Goal: Communication & Community: Connect with others

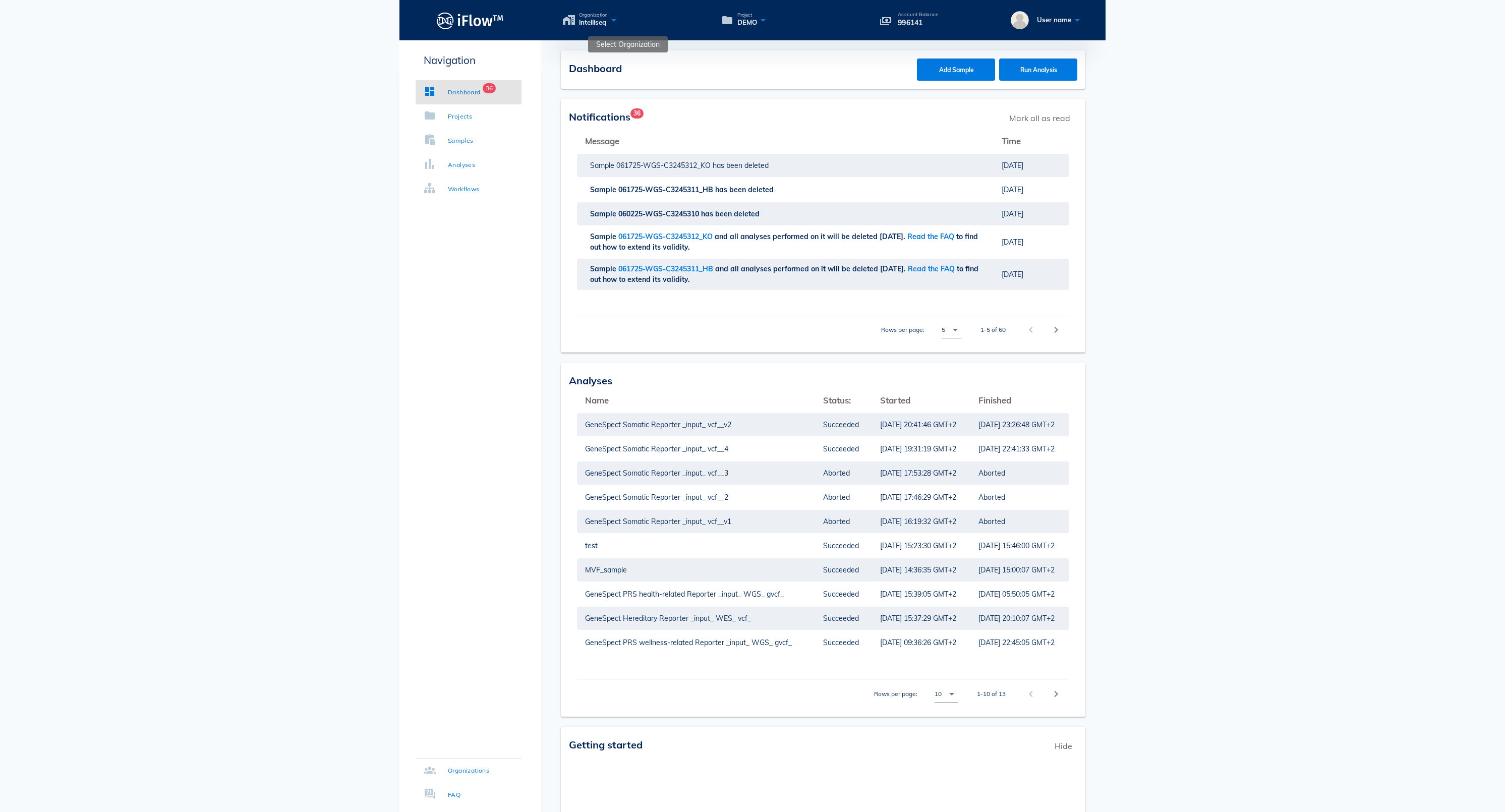
click at [620, 21] on icon at bounding box center [614, 20] width 12 height 15
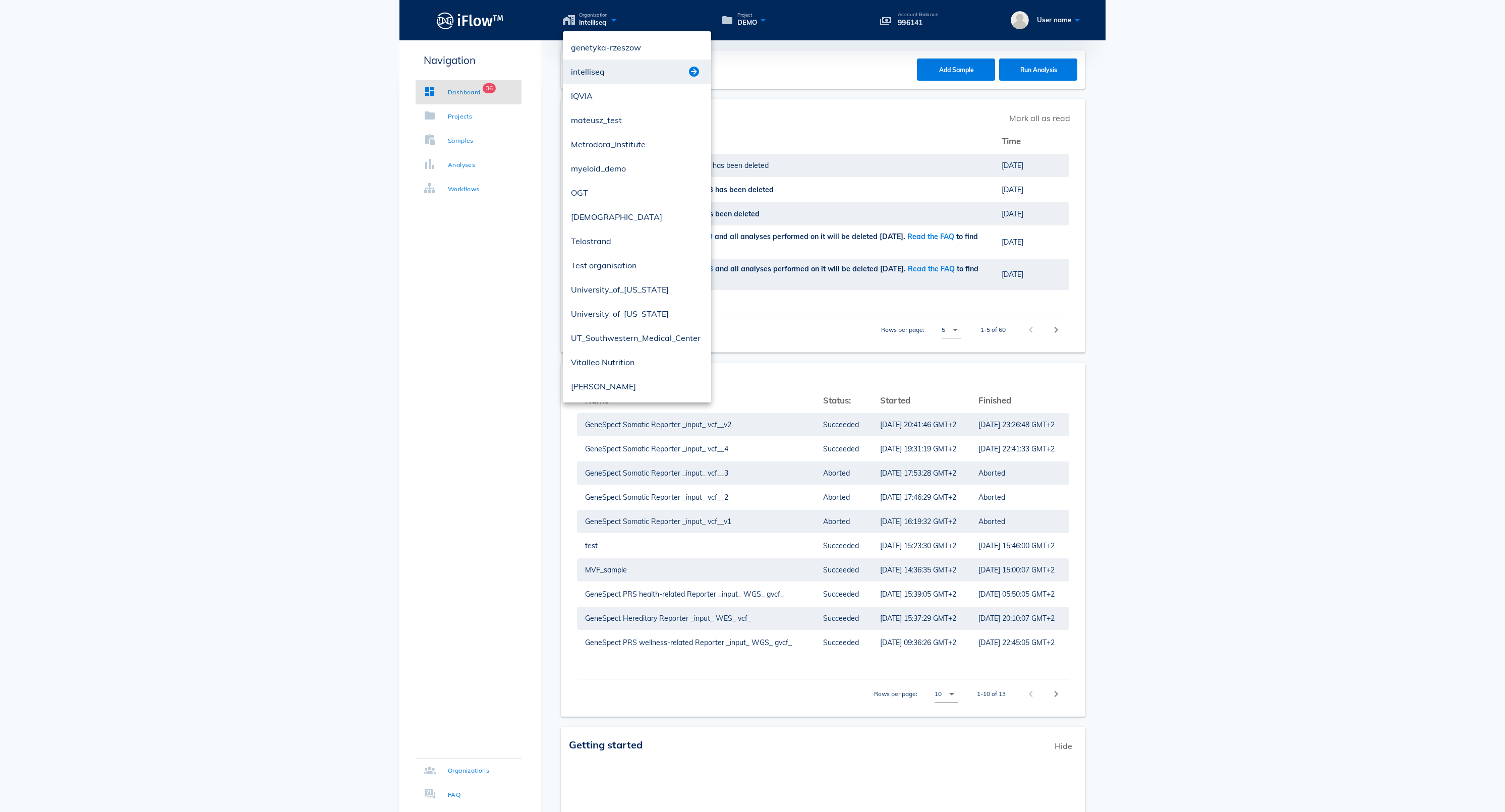
click at [694, 70] on button "button" at bounding box center [694, 72] width 12 height 12
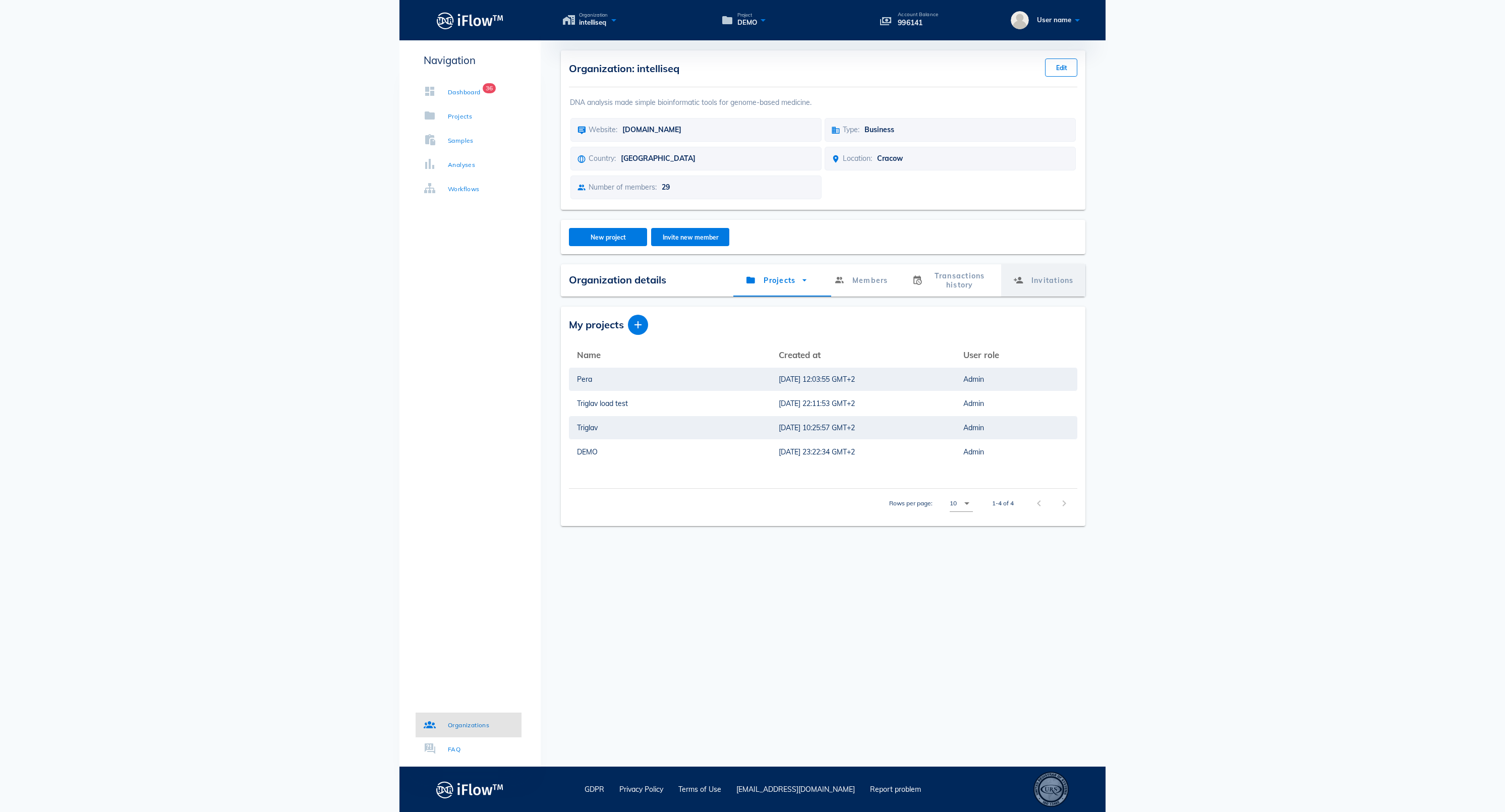
click at [1051, 290] on link "Invitations" at bounding box center [1042, 281] width 85 height 32
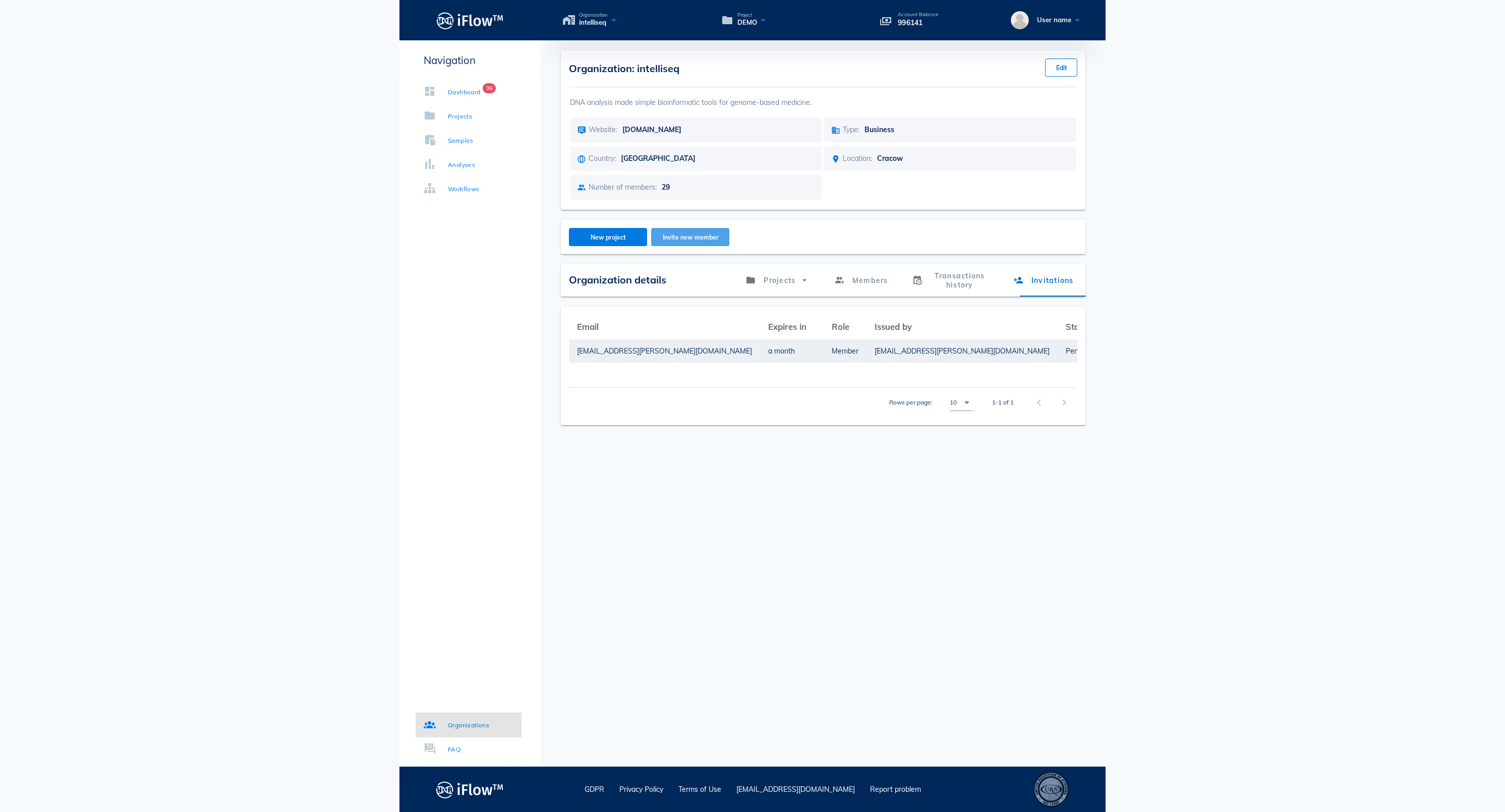
click at [692, 241] on span "Invite new member" at bounding box center [690, 238] width 62 height 8
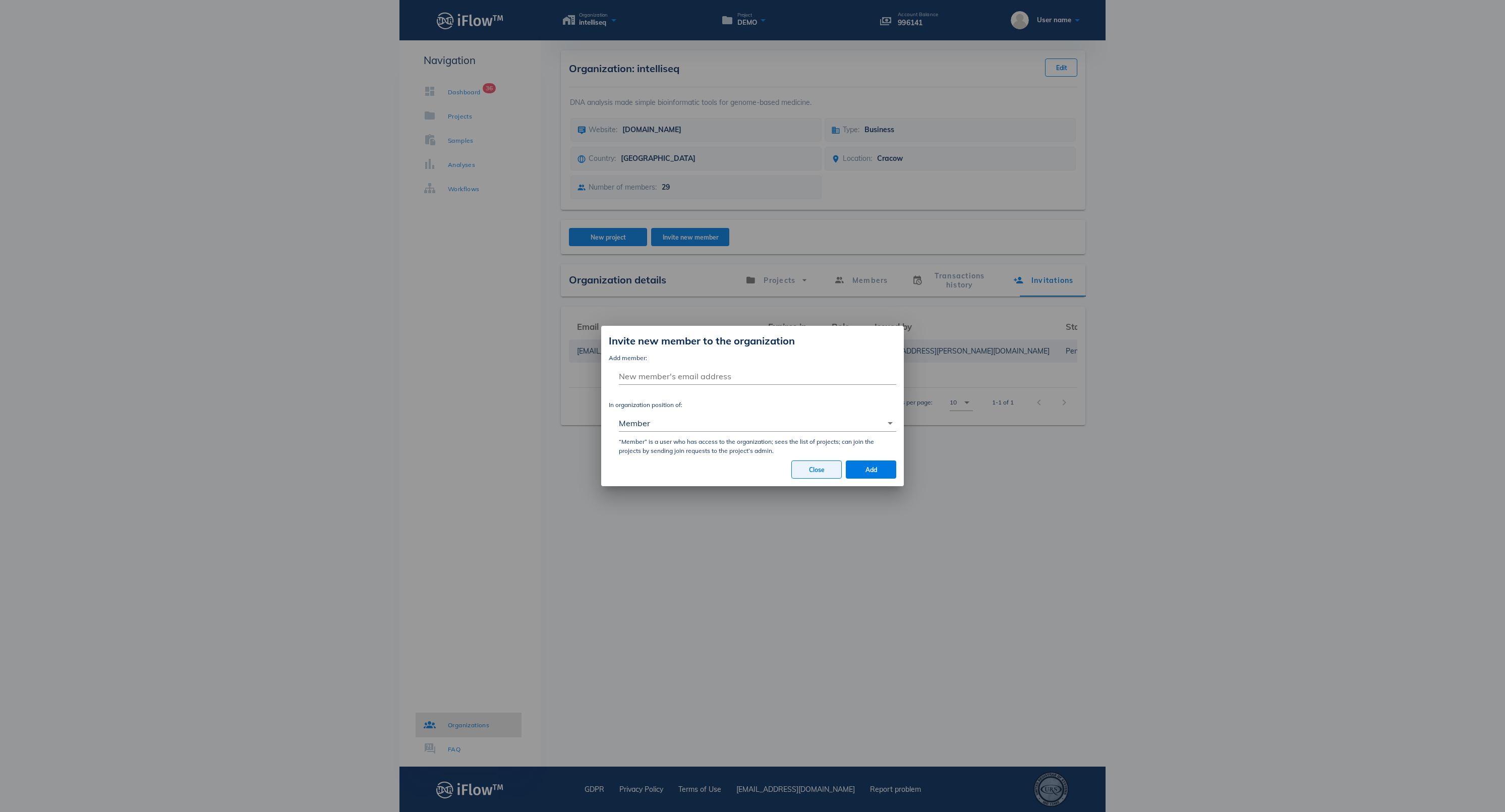
click at [822, 474] on span "Close" at bounding box center [816, 470] width 33 height 8
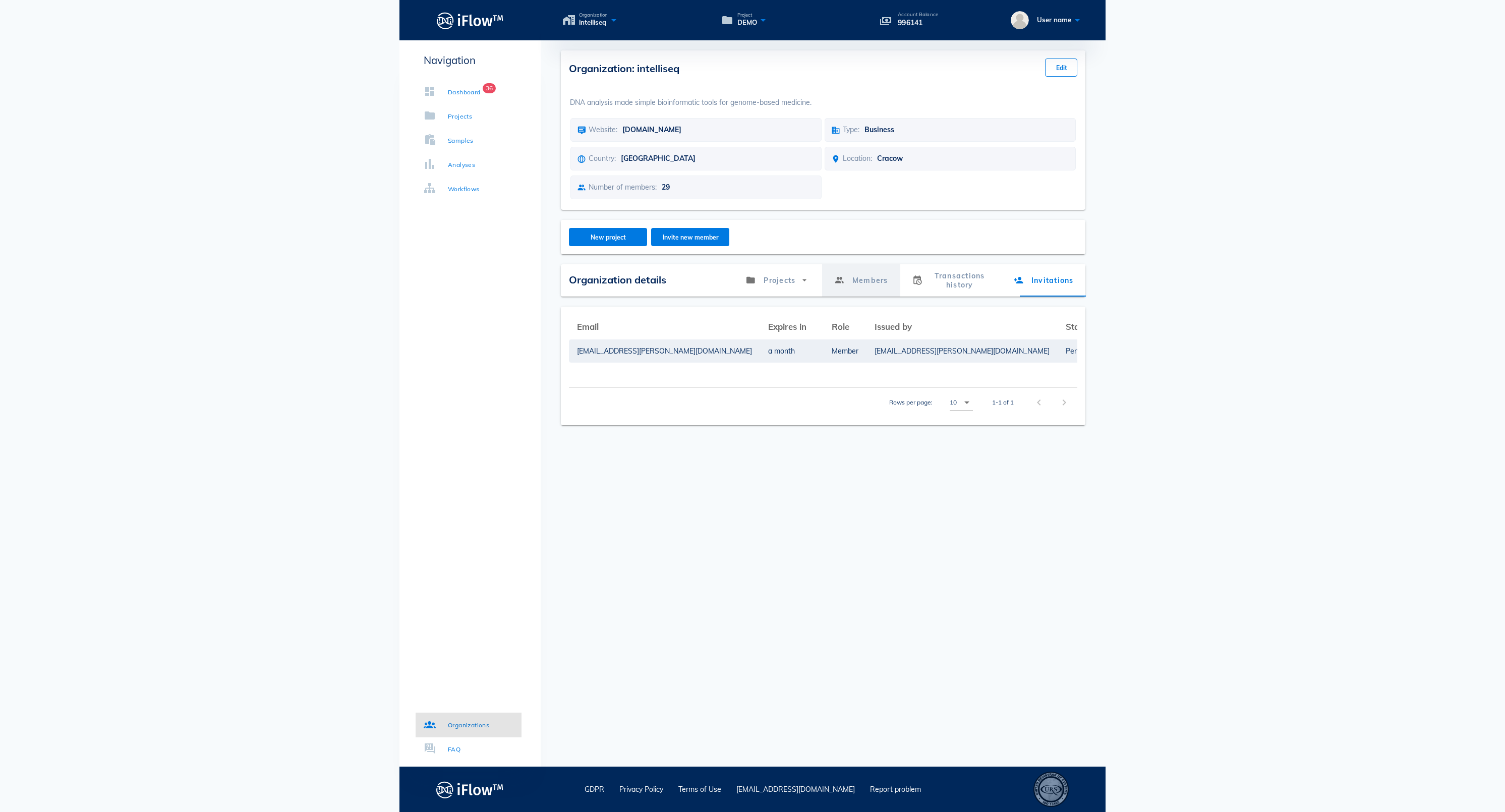
click at [850, 297] on link "Members" at bounding box center [860, 281] width 79 height 32
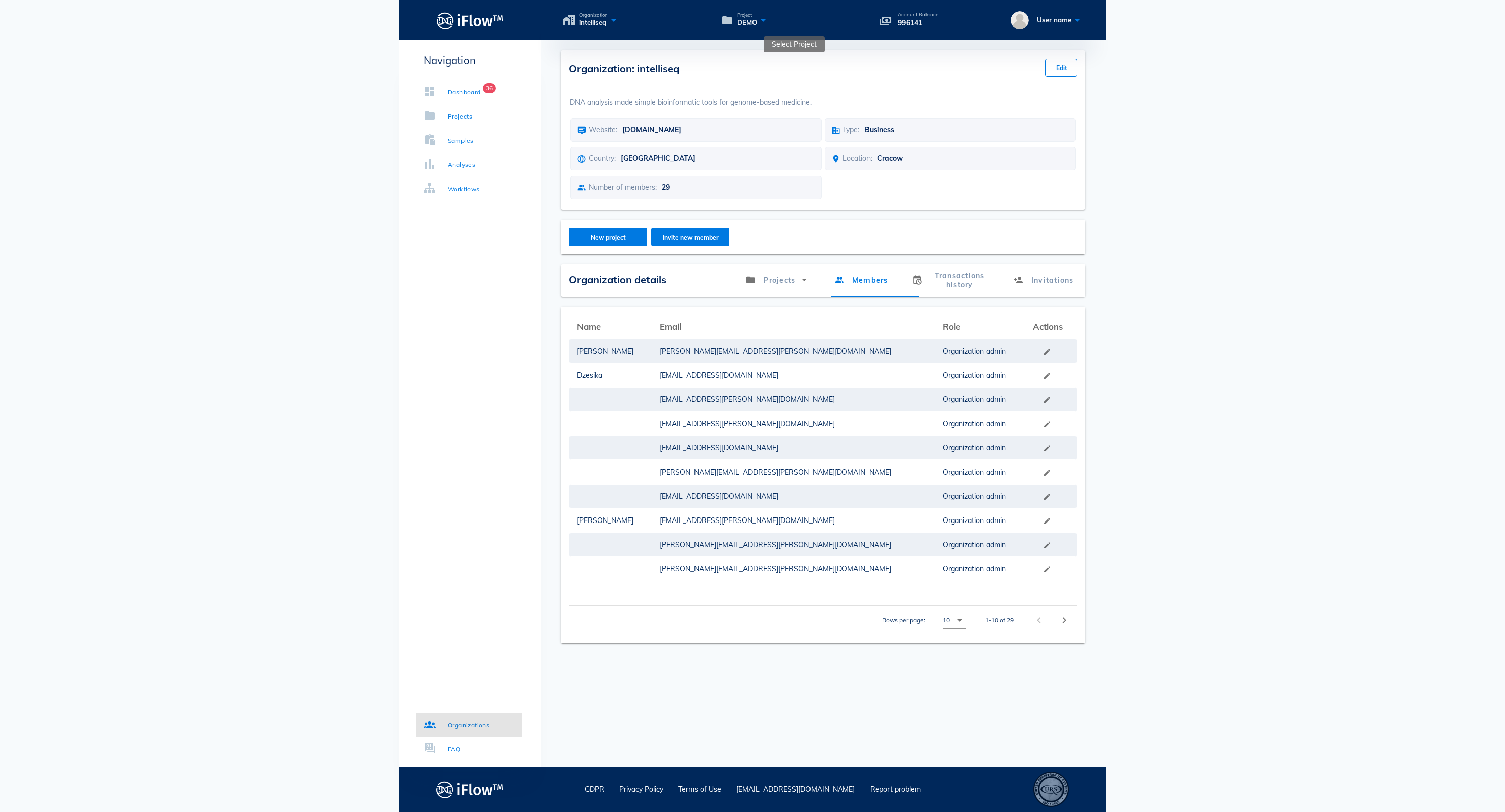
click at [769, 19] on icon at bounding box center [763, 20] width 12 height 15
click at [858, 49] on div at bounding box center [853, 48] width 15 height 12
click at [769, 23] on icon at bounding box center [763, 20] width 12 height 15
click at [854, 47] on button "button" at bounding box center [852, 48] width 12 height 12
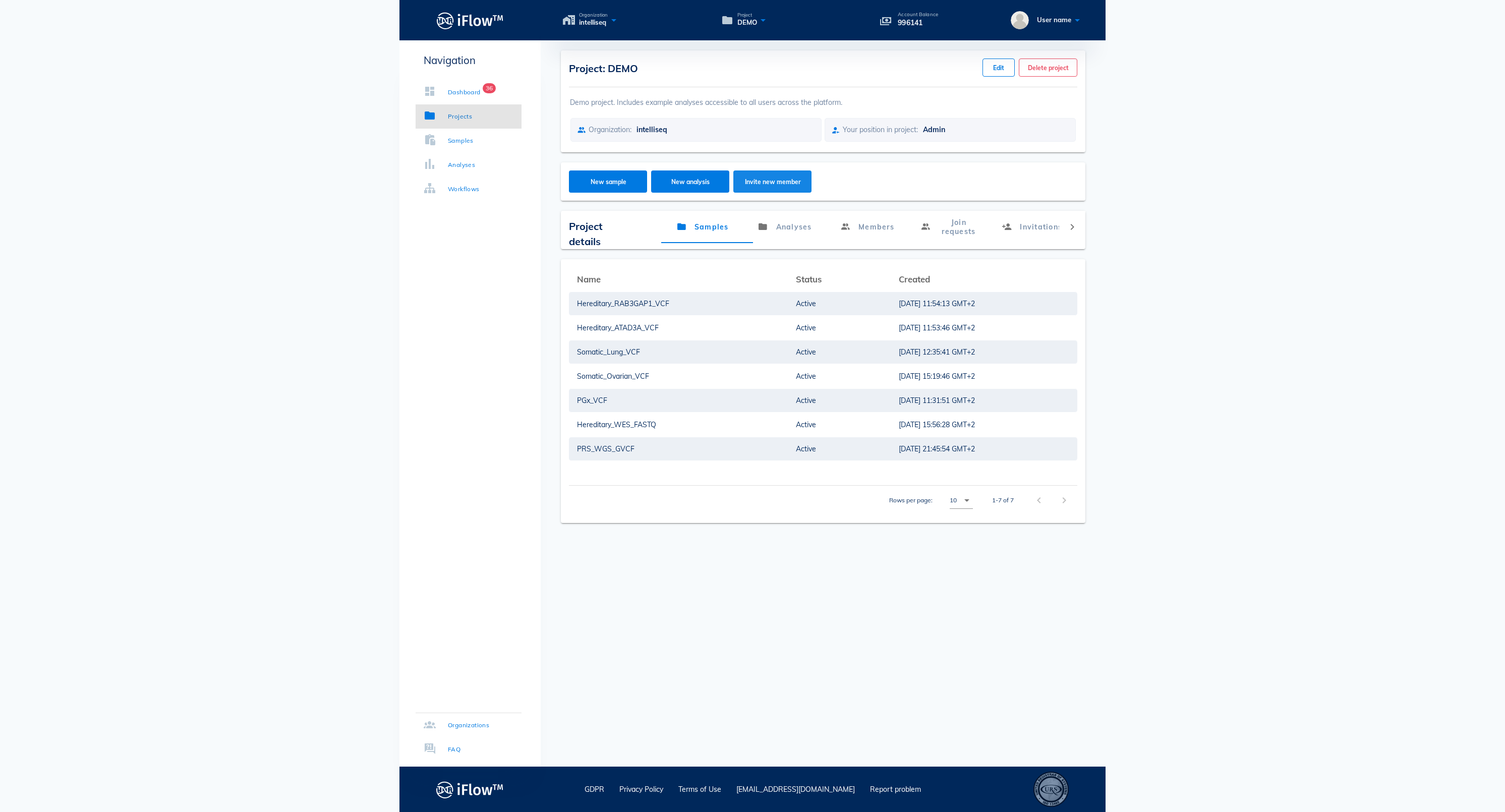
click at [767, 185] on span "Invite new member" at bounding box center [772, 182] width 59 height 8
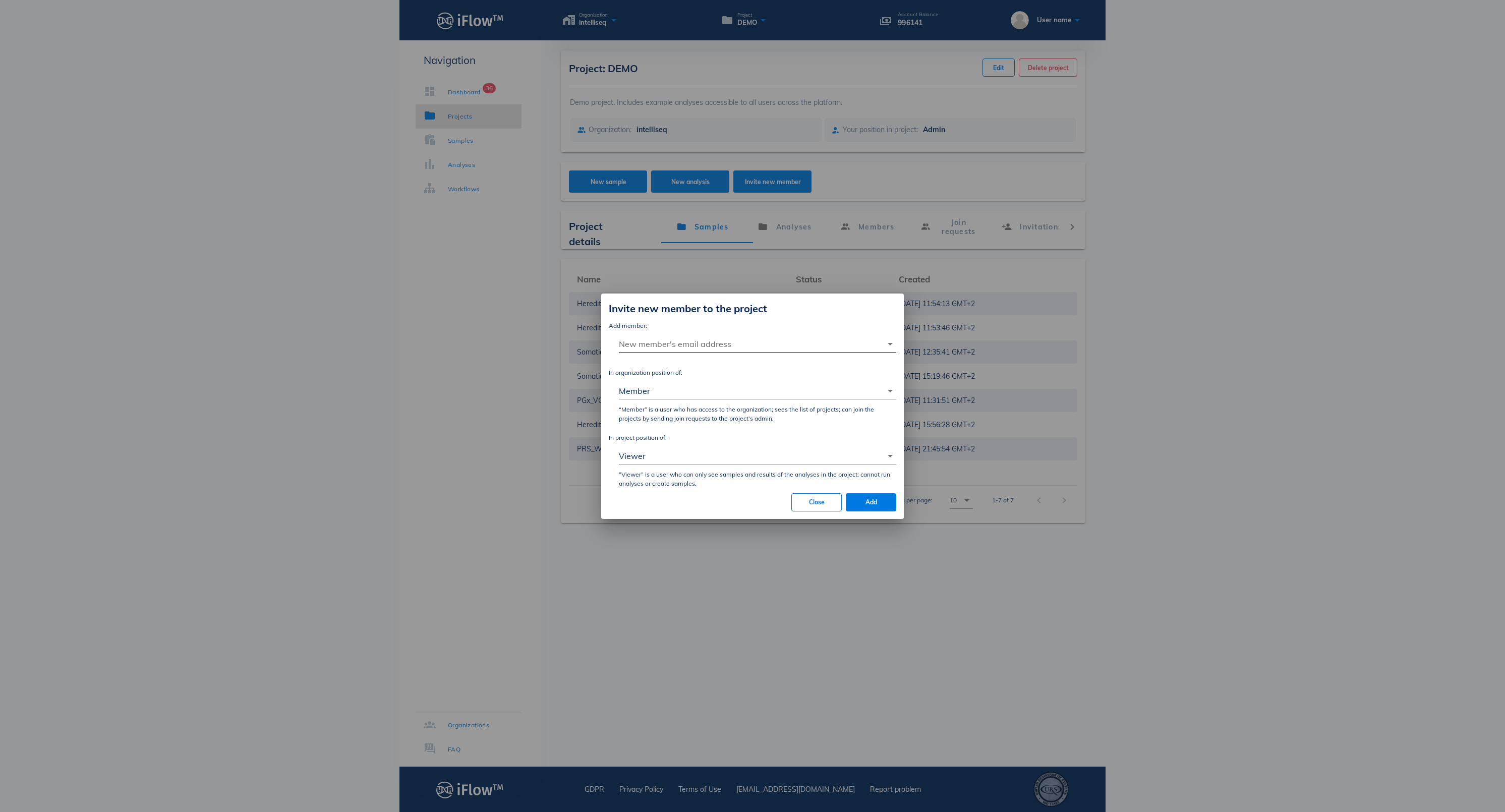
click at [711, 335] on input "New member's email address" at bounding box center [751, 343] width 264 height 16
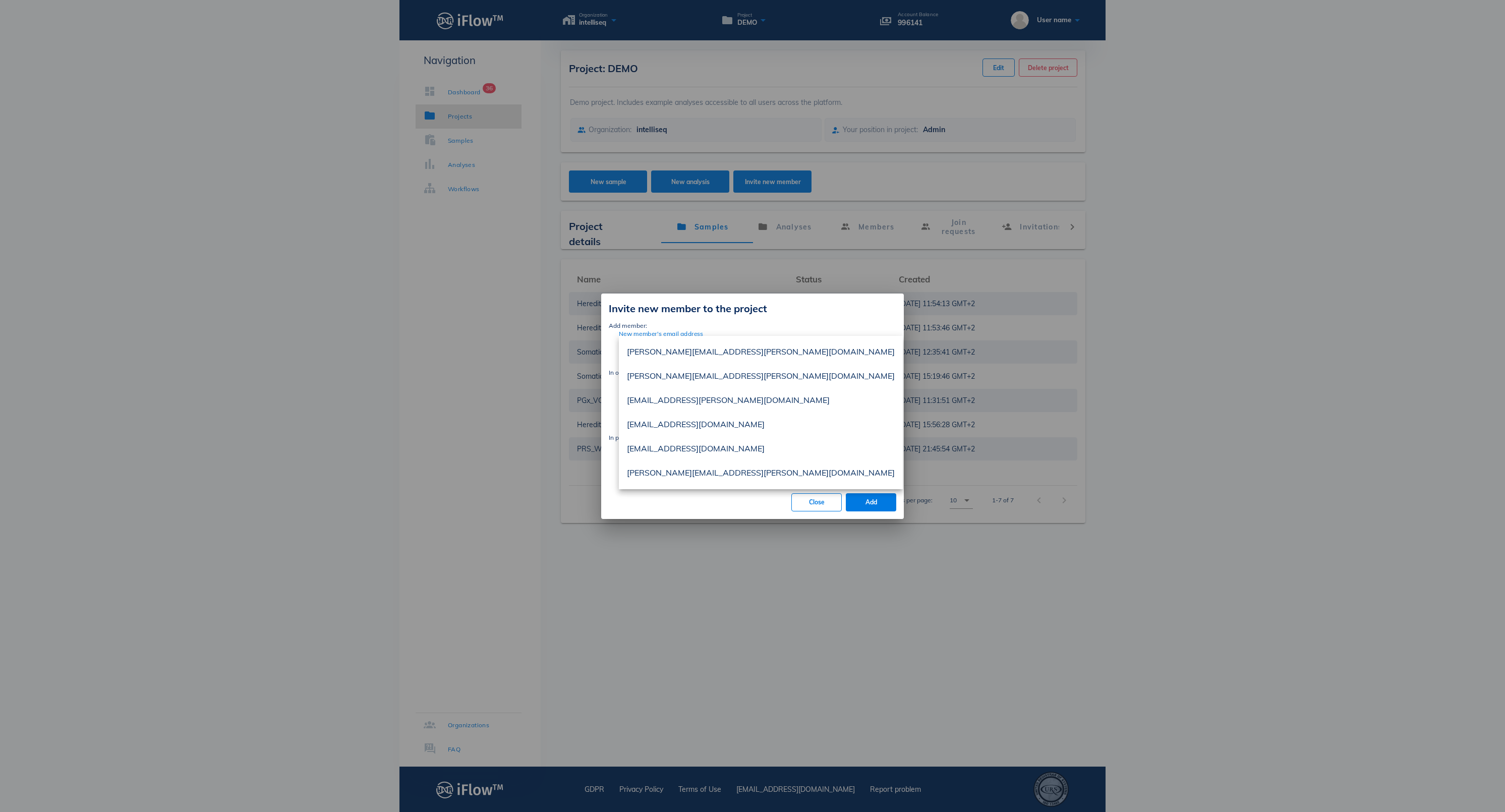
paste input "[PERSON_NAME][EMAIL_ADDRESS][PERSON_NAME][DOMAIN_NAME]"
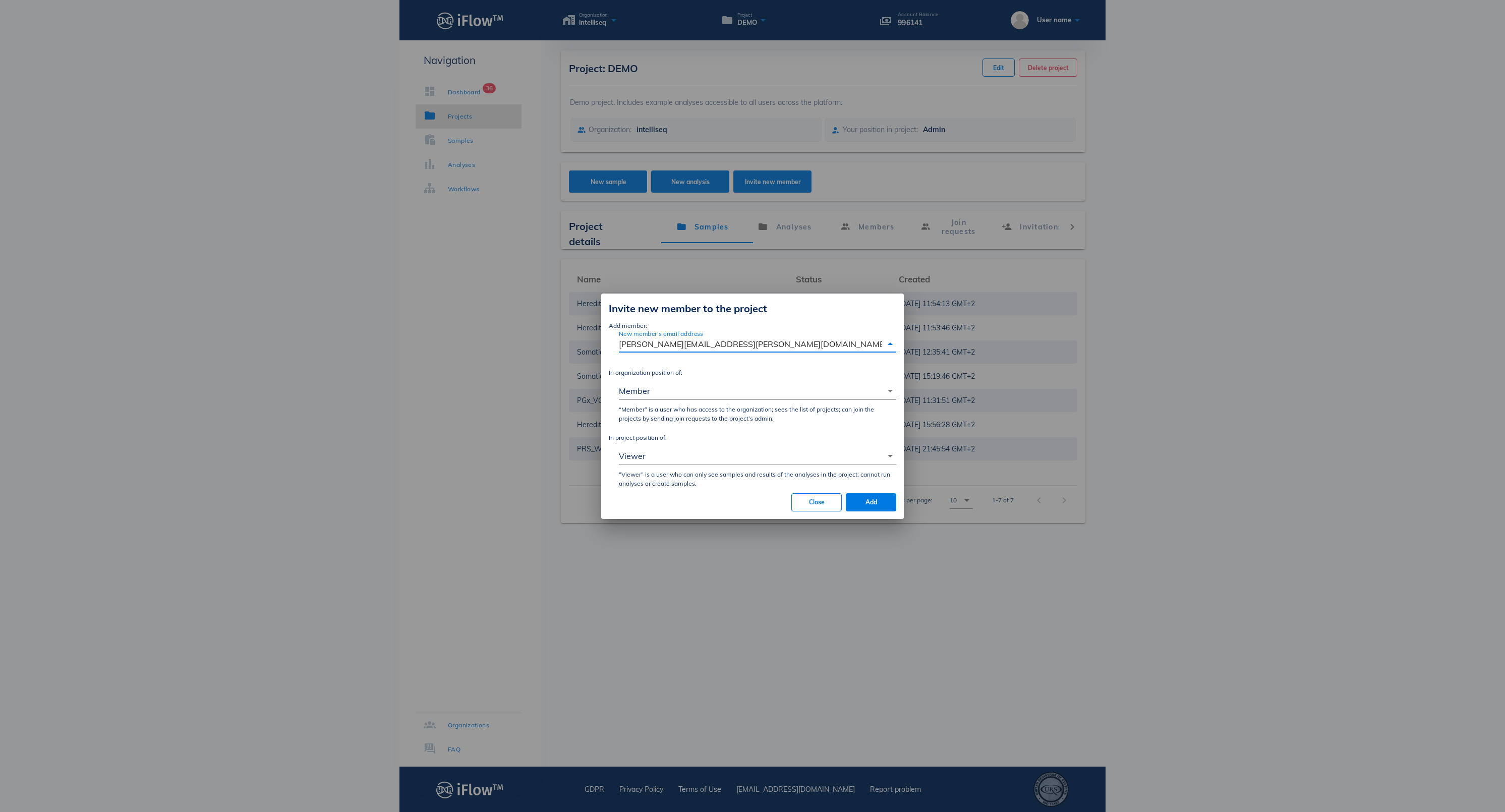
click at [627, 383] on div "Member" at bounding box center [751, 391] width 264 height 16
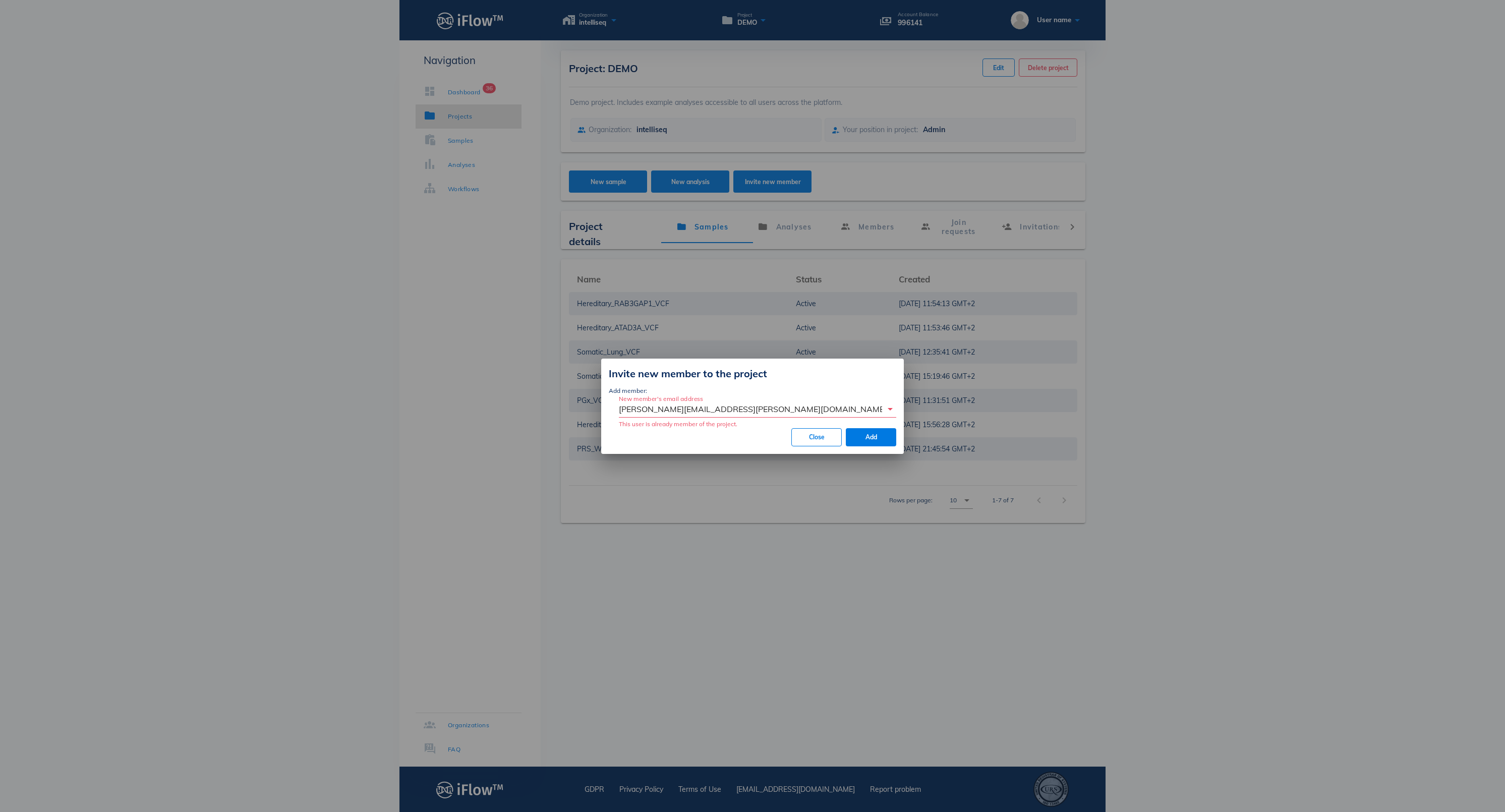
click at [791, 410] on input "[PERSON_NAME][EMAIL_ADDRESS][PERSON_NAME][DOMAIN_NAME]" at bounding box center [751, 409] width 264 height 16
type input "[PERSON_NAME][EMAIL_ADDRESS][PERSON_NAME][DOMAIN_NAME]"
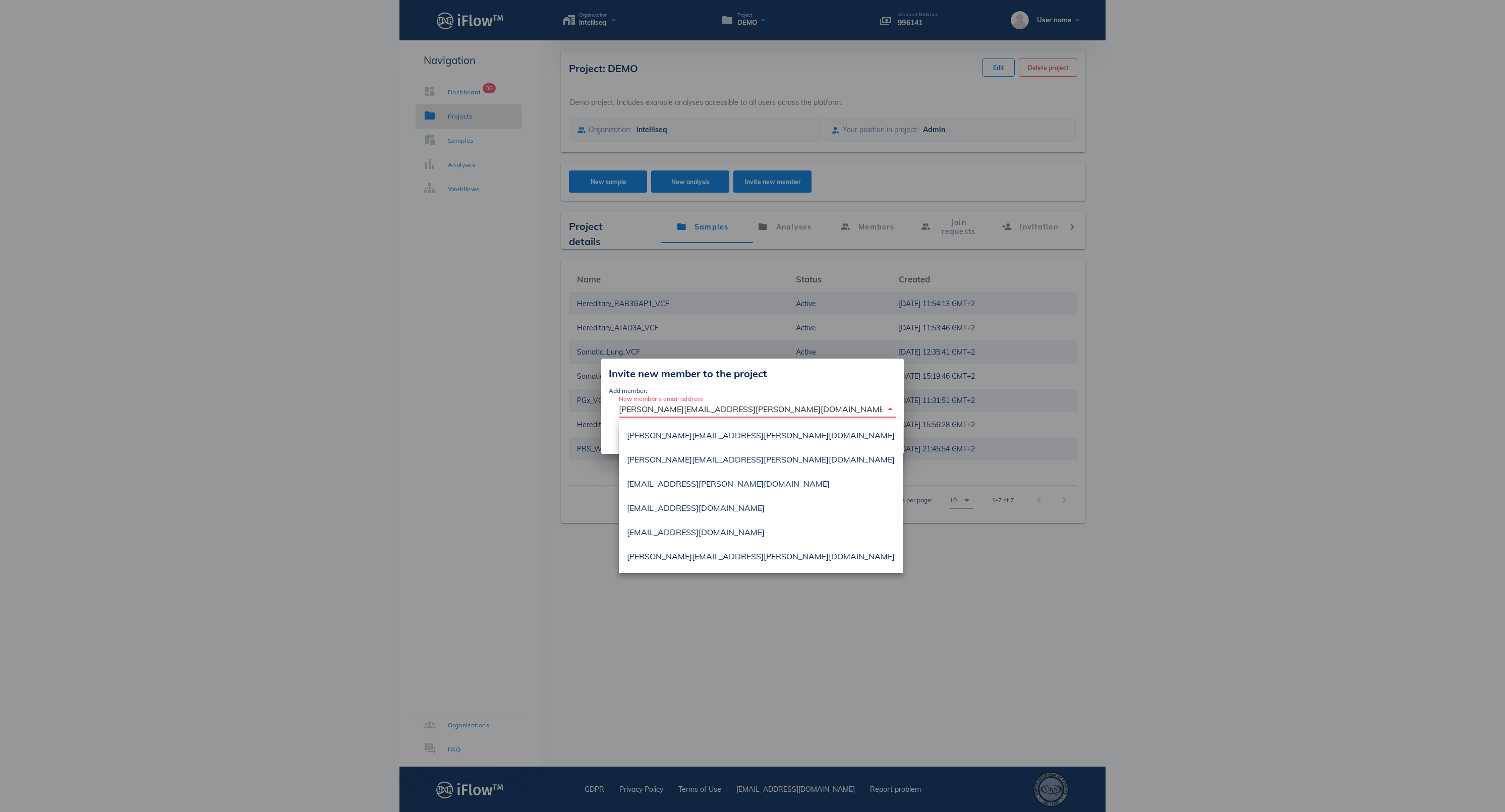
click at [794, 399] on div "New member's email address [PERSON_NAME][EMAIL_ADDRESS][PERSON_NAME][DOMAIN_NAM…" at bounding box center [757, 411] width 278 height 33
click at [870, 397] on div "New member's email address [PERSON_NAME][EMAIL_ADDRESS][PERSON_NAME][DOMAIN_NAM…" at bounding box center [757, 411] width 278 height 33
click at [899, 439] on div "Invite new member to the project Add member: New member's email address [EMAIL_…" at bounding box center [752, 406] width 303 height 96
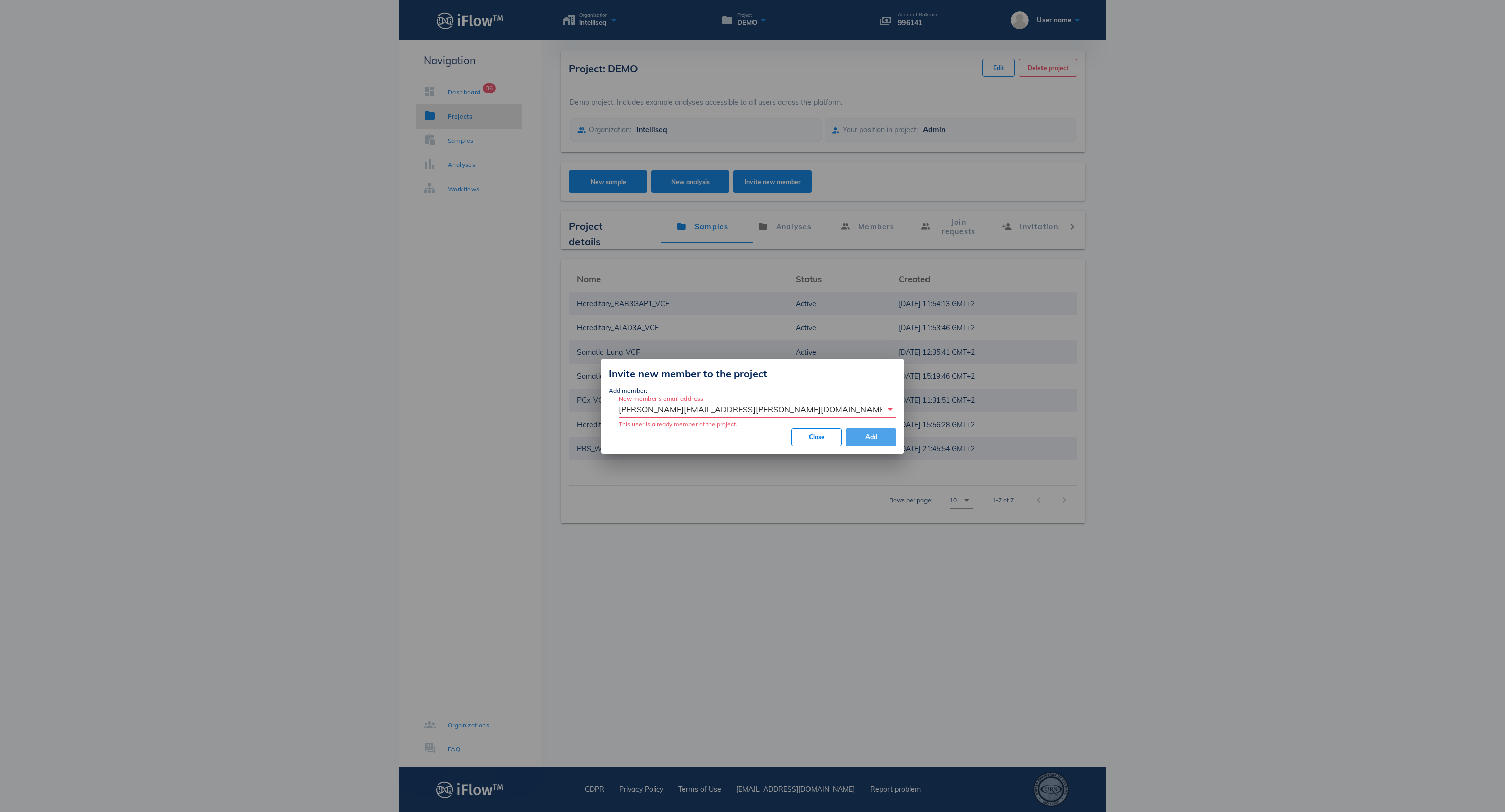
click at [880, 436] on span "Add" at bounding box center [871, 437] width 34 height 8
click at [825, 436] on span "Close" at bounding box center [816, 437] width 33 height 8
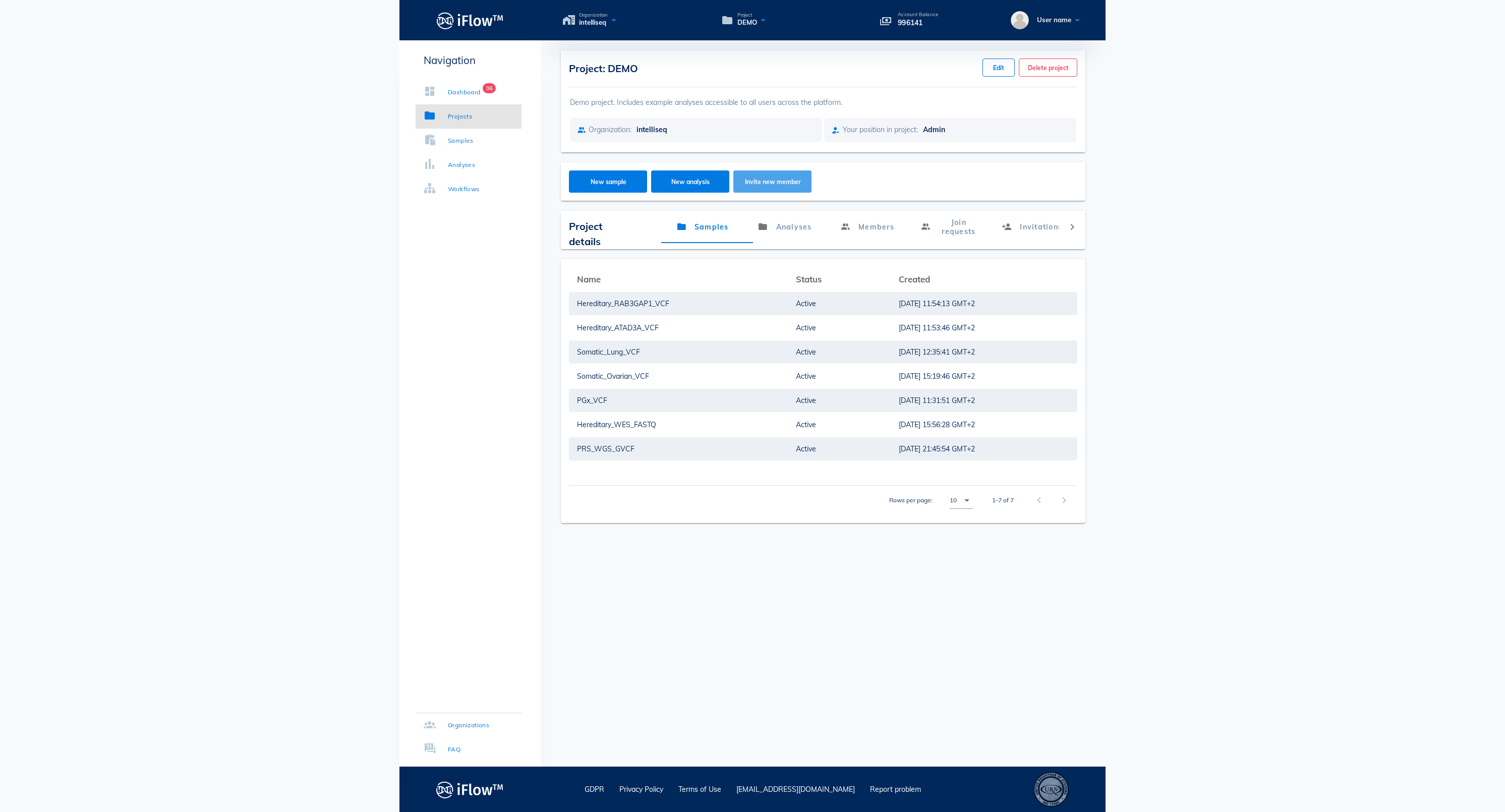
click at [753, 193] on button "Invite new member" at bounding box center [772, 181] width 79 height 22
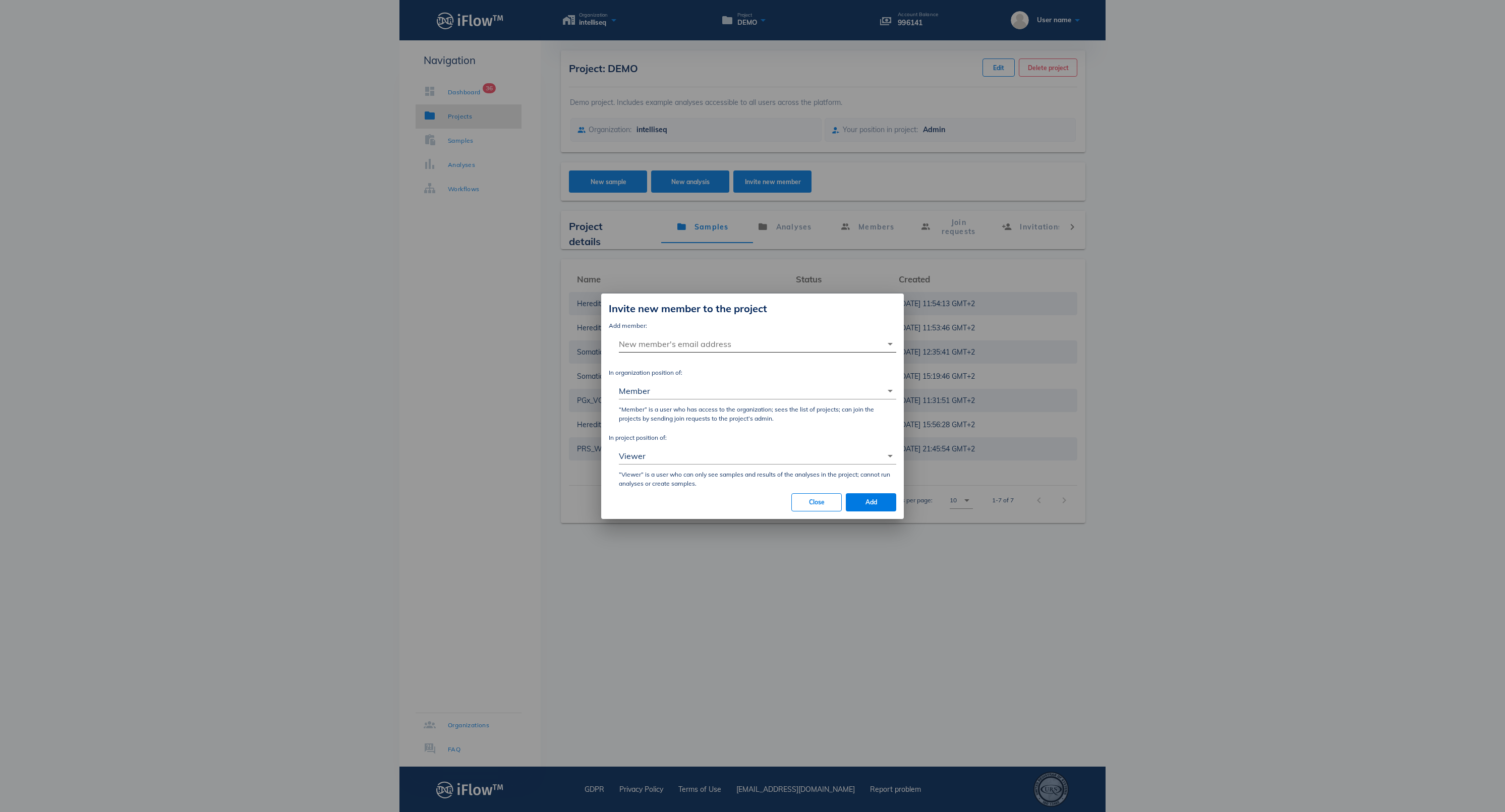
click at [687, 335] on input "New member's email address" at bounding box center [751, 343] width 264 height 16
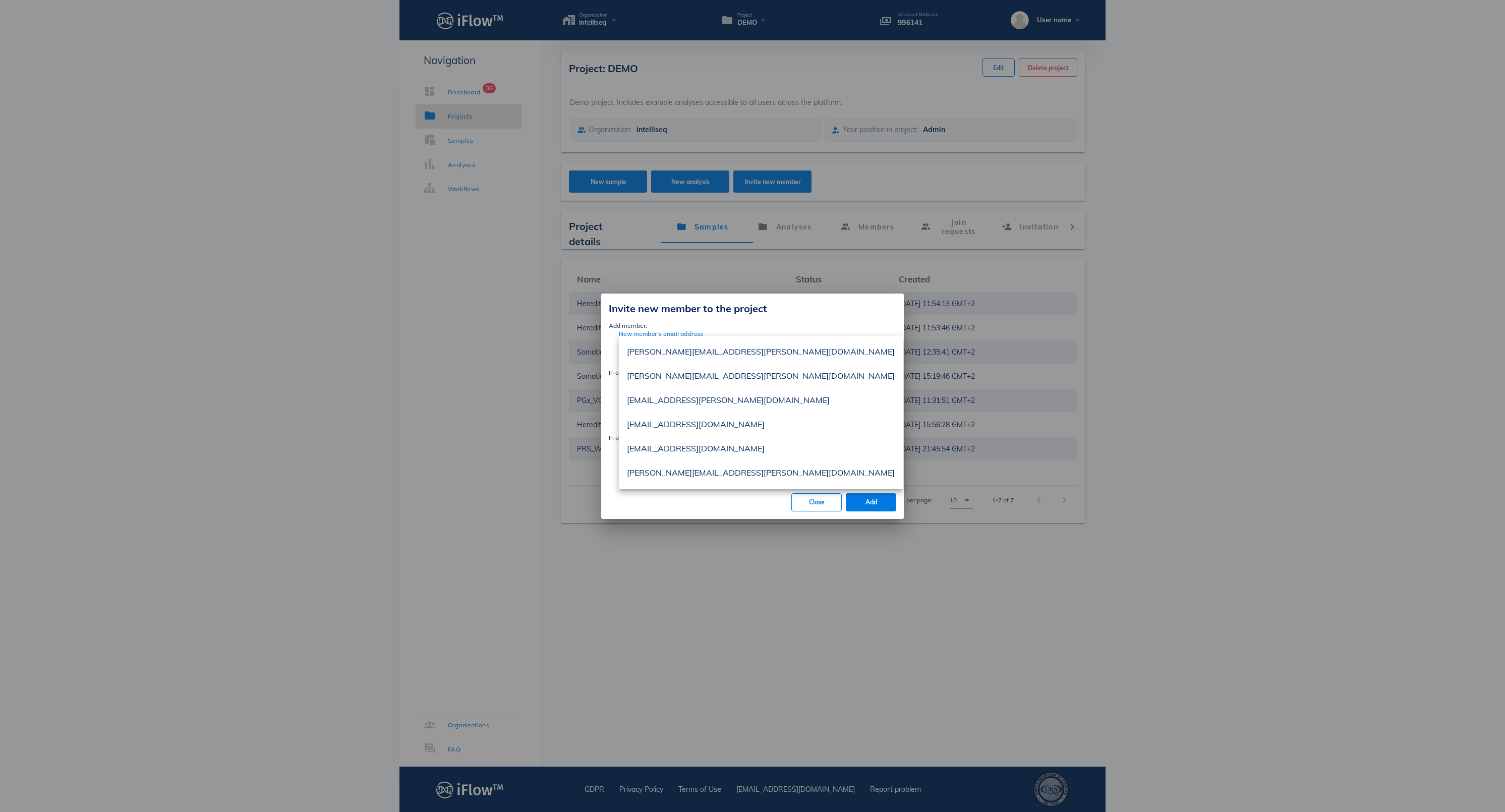
paste input "[PERSON_NAME][EMAIL_ADDRESS][PERSON_NAME][DOMAIN_NAME]"
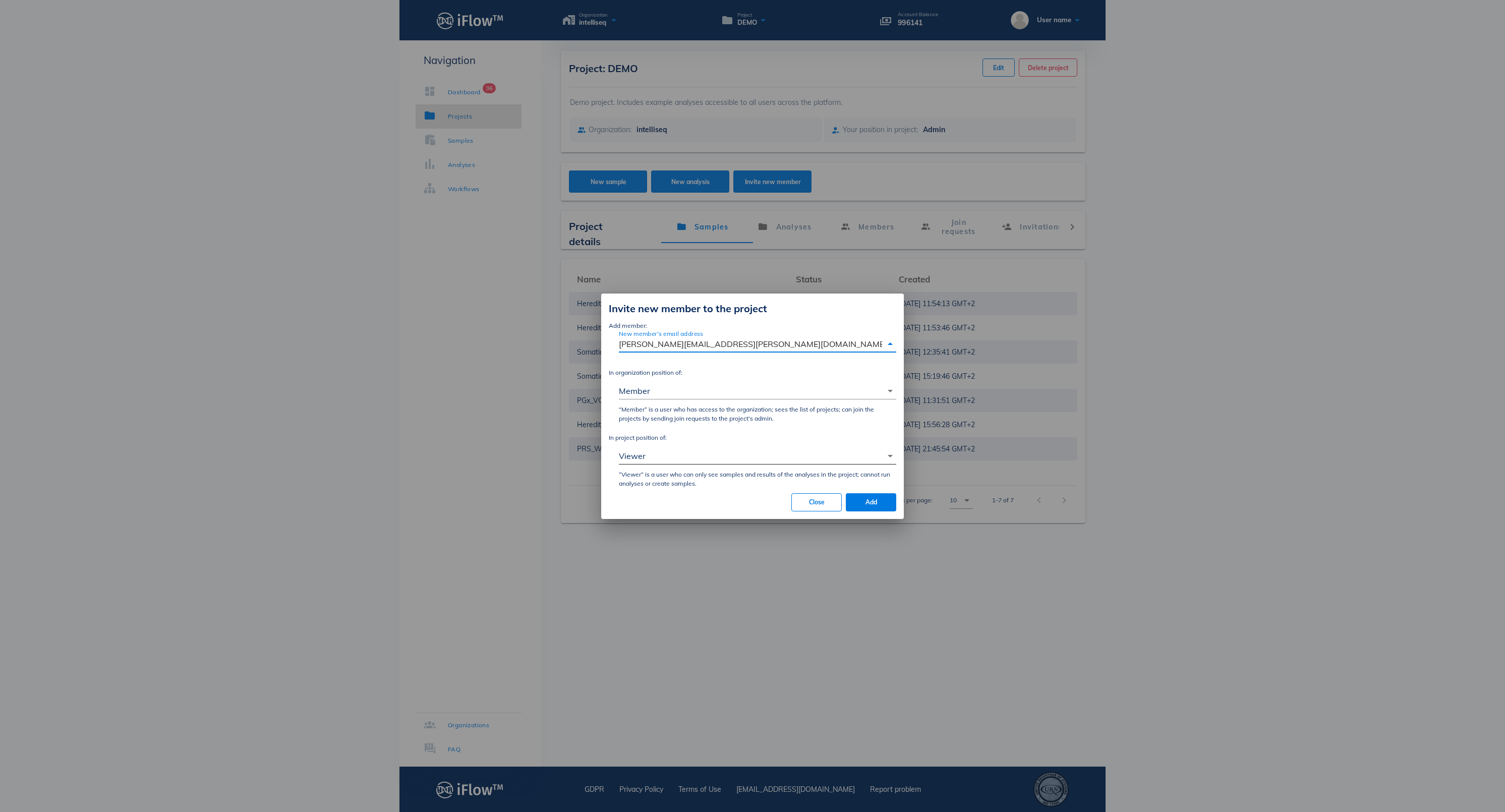
type input "[PERSON_NAME][EMAIL_ADDRESS][PERSON_NAME][DOMAIN_NAME]"
click at [645, 461] on div "Viewer" at bounding box center [632, 456] width 27 height 9
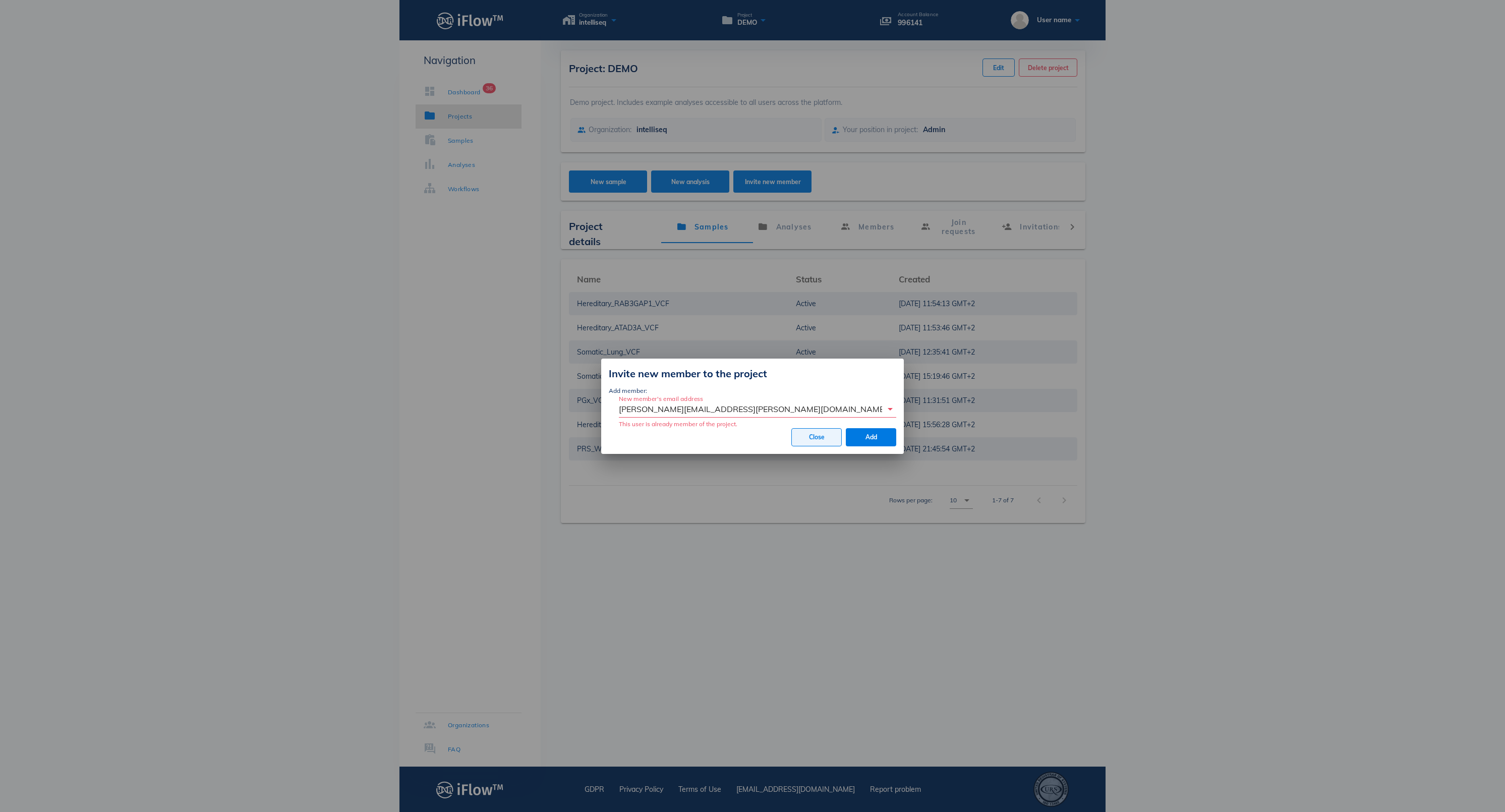
click at [809, 441] on span "Close" at bounding box center [816, 437] width 33 height 8
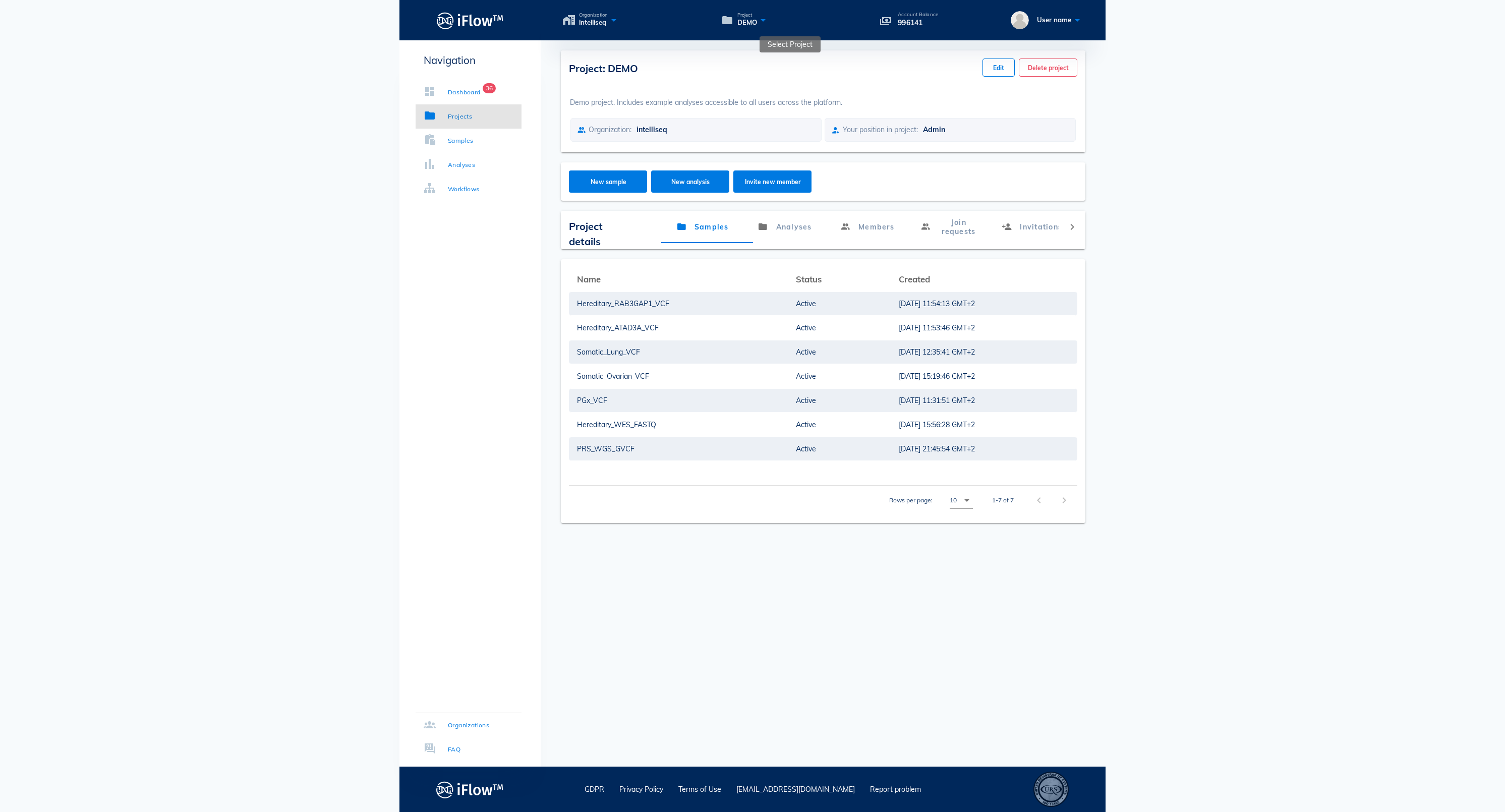
click at [769, 22] on icon at bounding box center [763, 20] width 12 height 15
click at [782, 185] on span "Invite new member" at bounding box center [772, 182] width 59 height 8
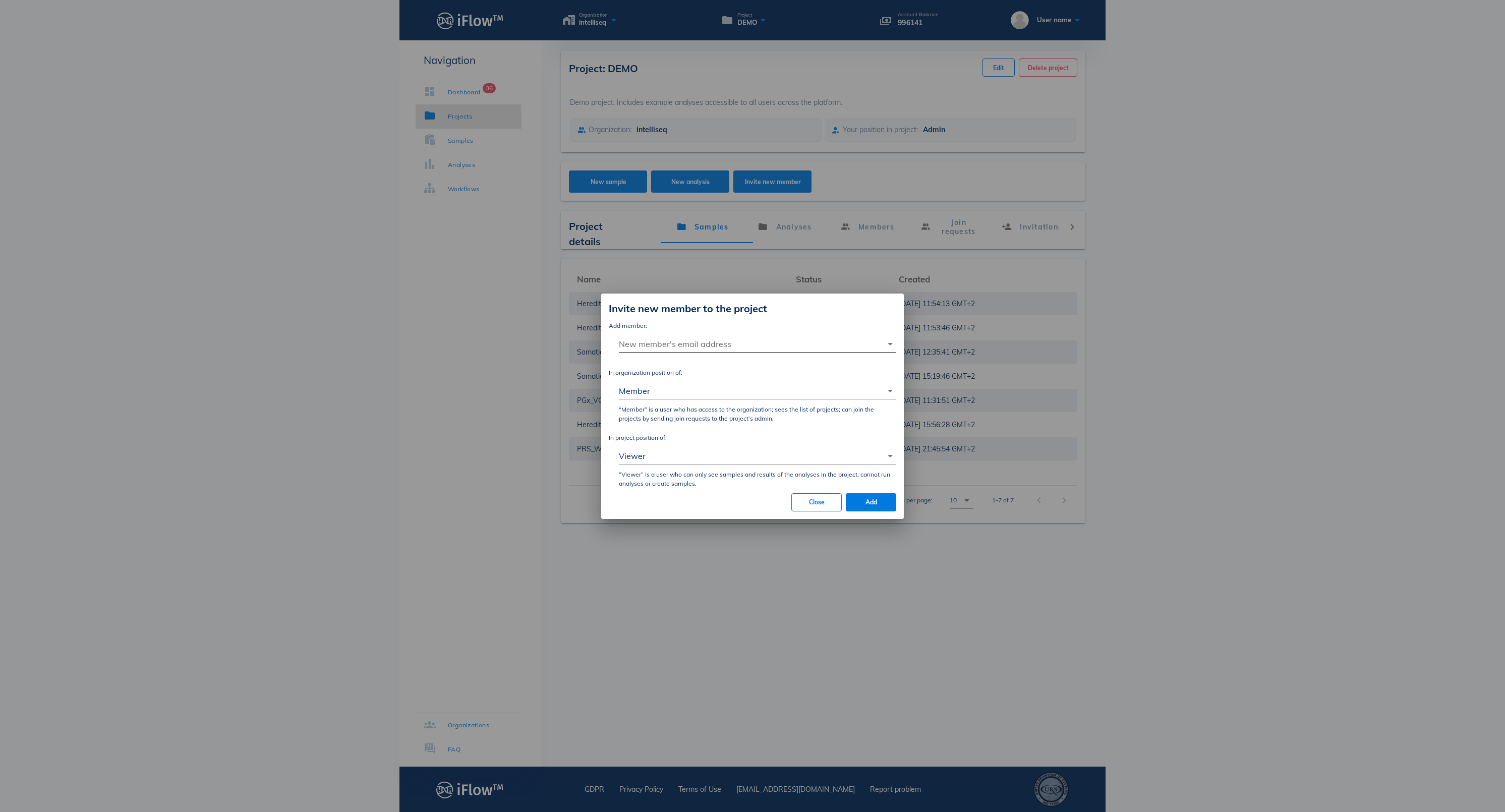
click at [697, 335] on input "New member's email address" at bounding box center [751, 343] width 264 height 16
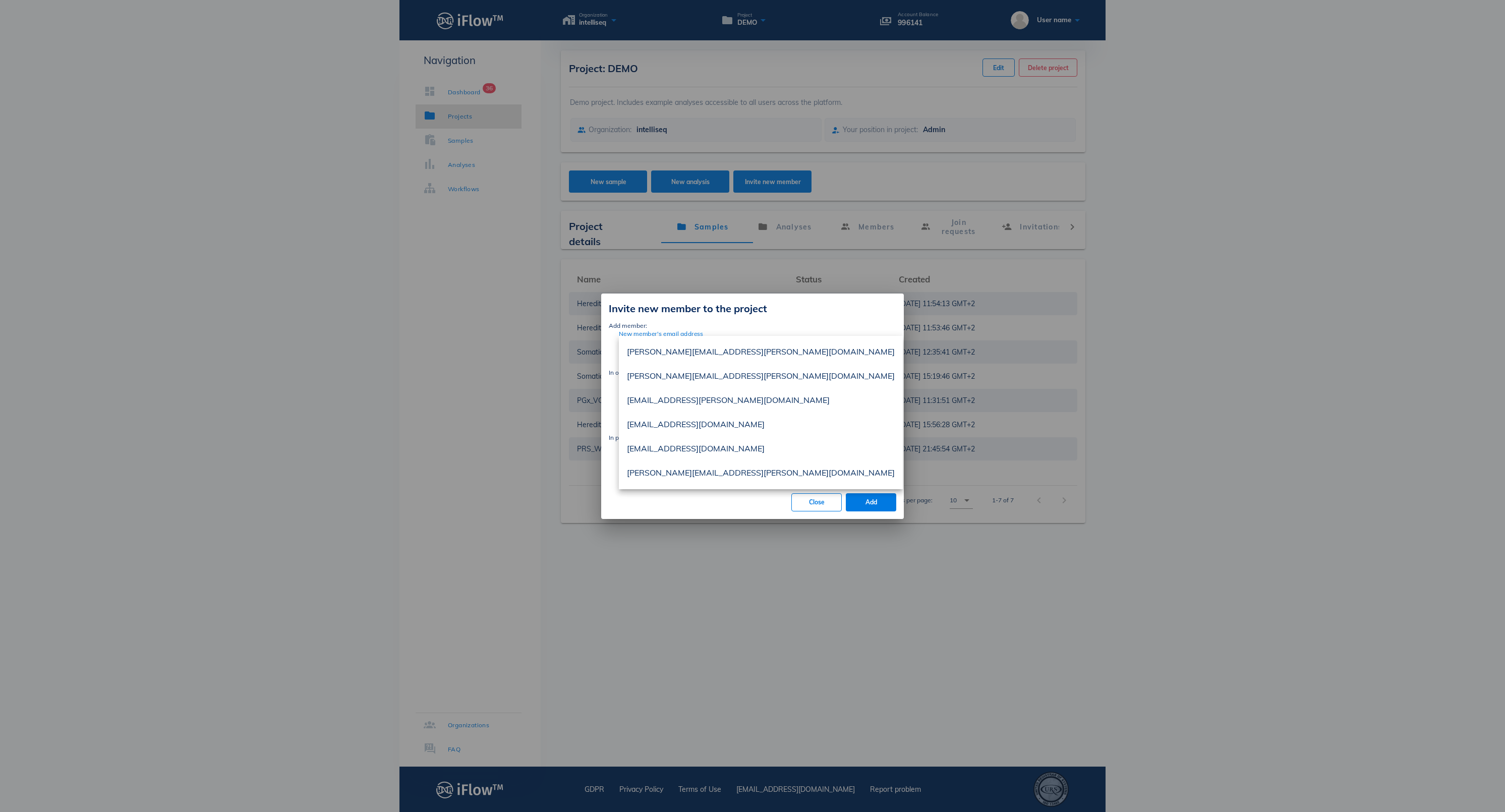
paste input "[PERSON_NAME][EMAIL_ADDRESS][PERSON_NAME][DOMAIN_NAME]"
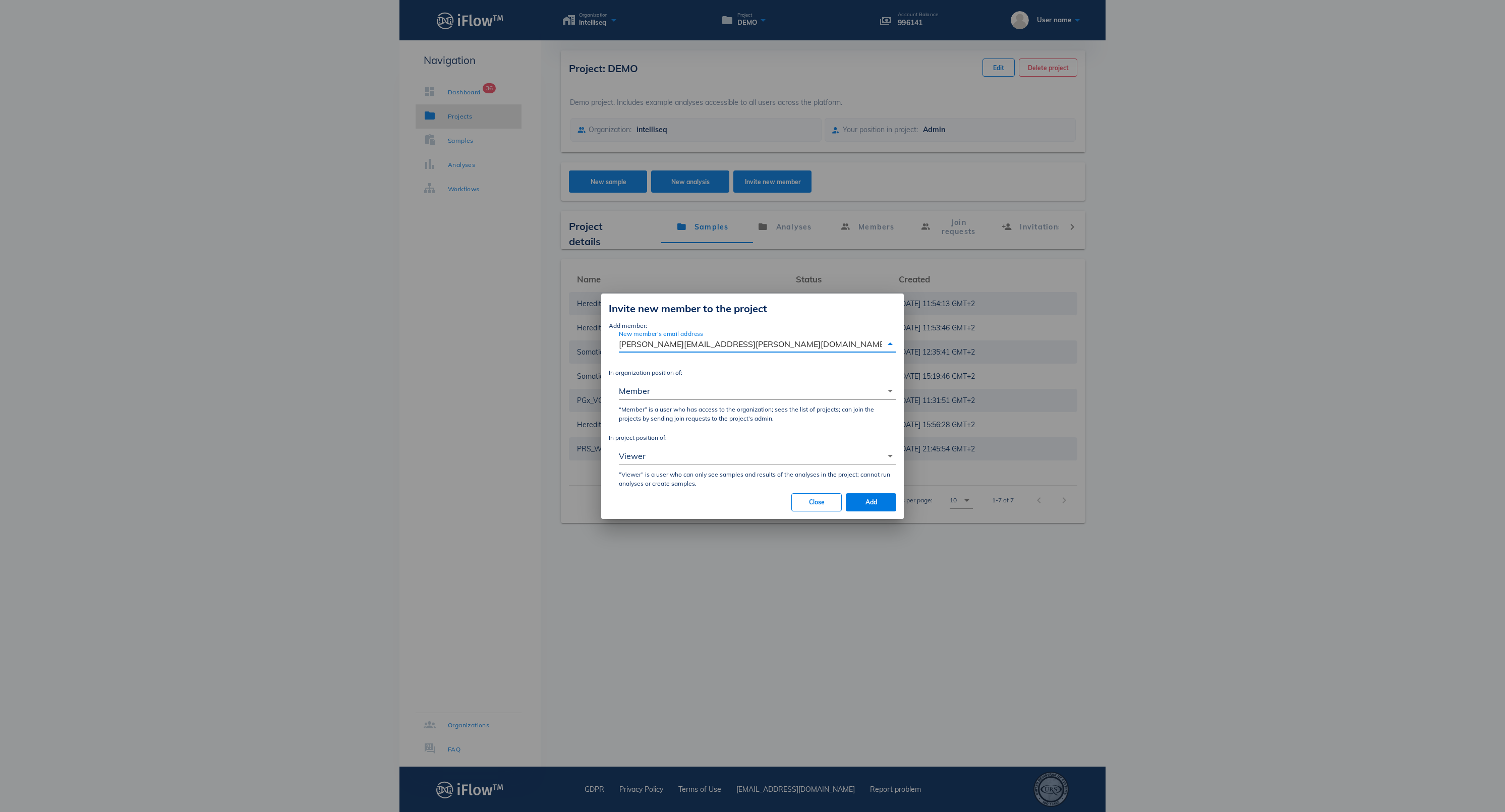
type input "[PERSON_NAME][EMAIL_ADDRESS][PERSON_NAME][DOMAIN_NAME]"
click at [657, 383] on div "Member" at bounding box center [751, 391] width 264 height 16
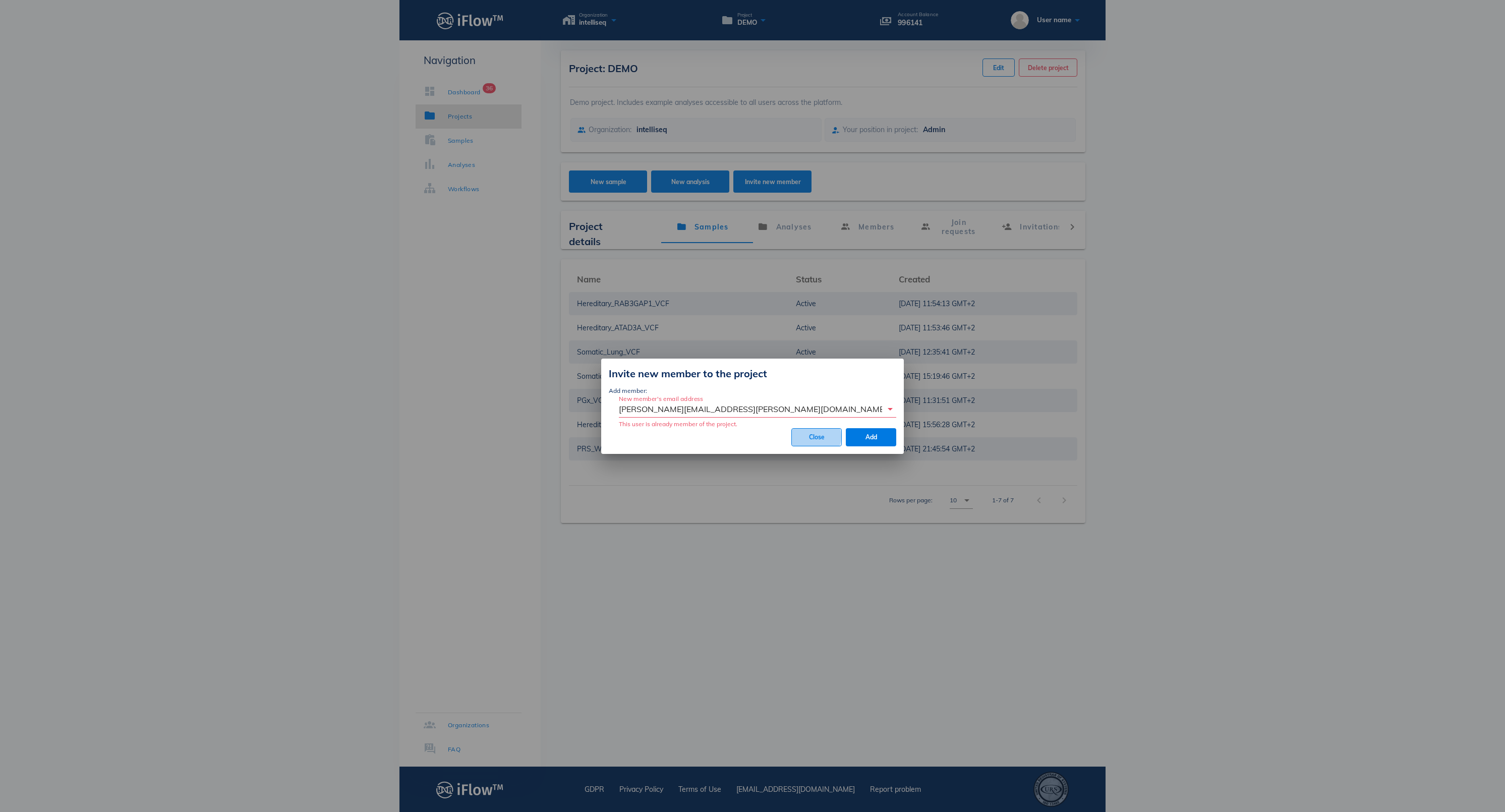
click at [813, 440] on span "Close" at bounding box center [816, 437] width 33 height 8
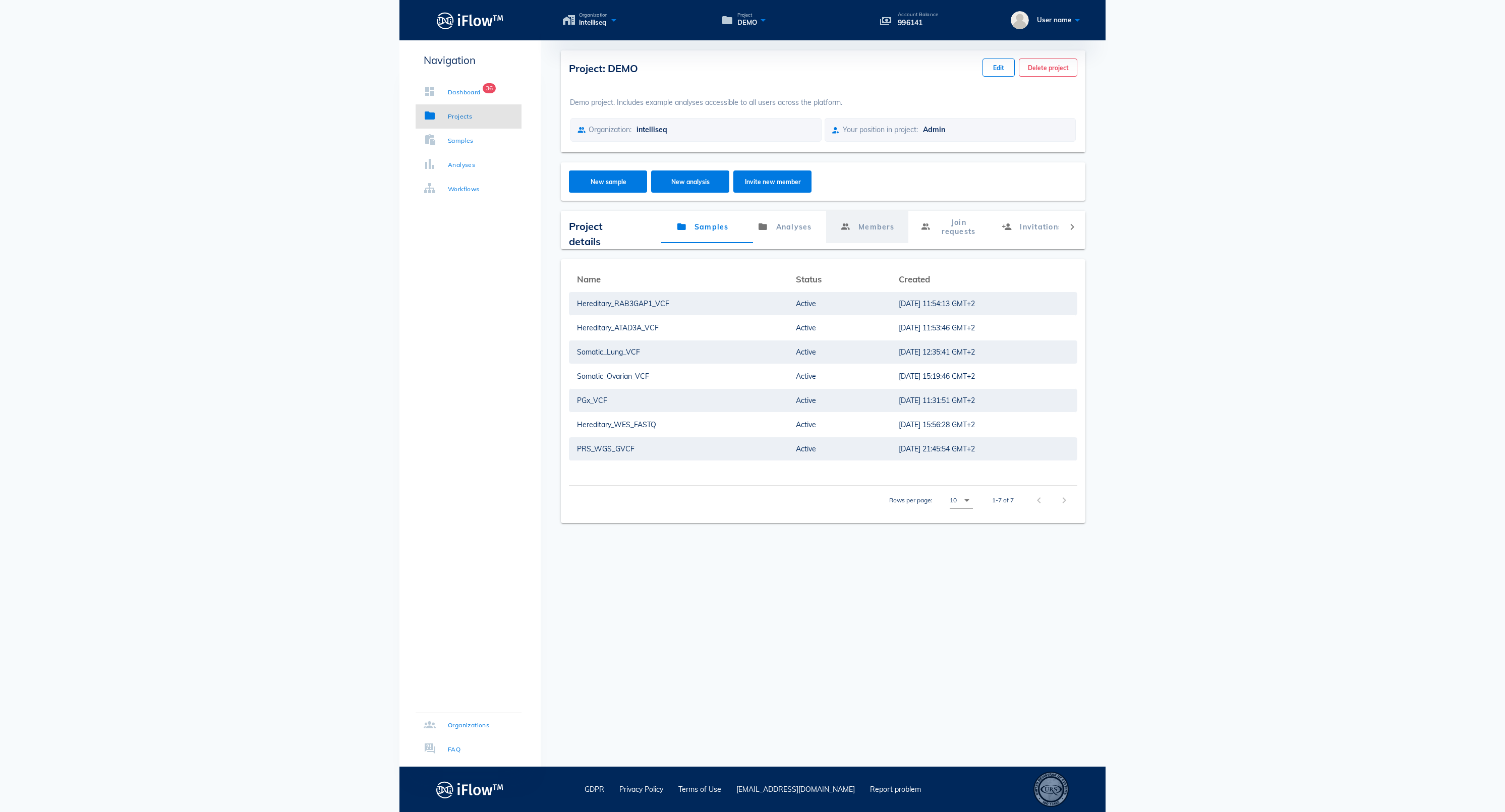
click at [867, 240] on link "Members" at bounding box center [867, 227] width 83 height 32
click at [784, 183] on span "Invite new member" at bounding box center [772, 182] width 59 height 8
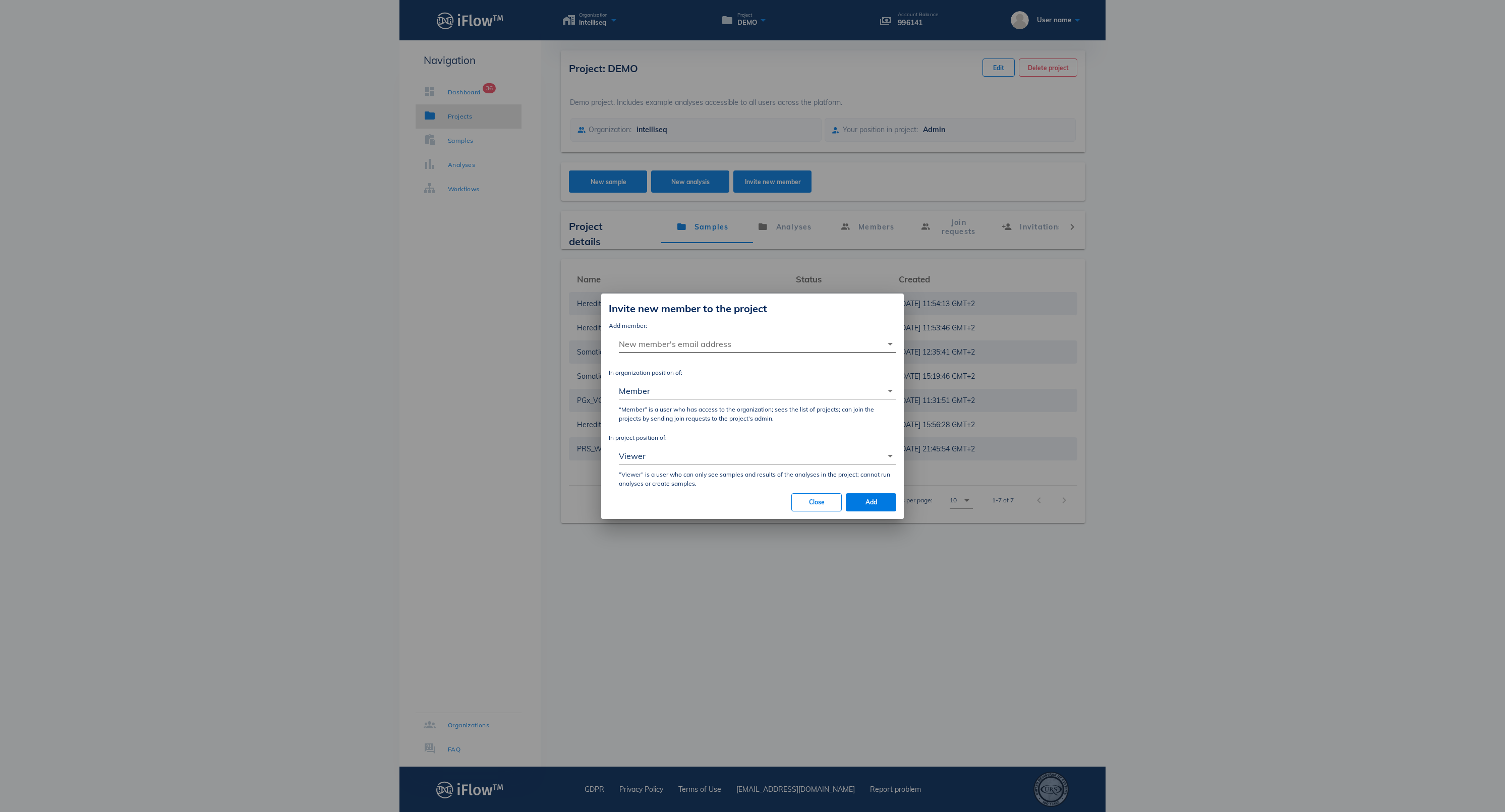
click at [679, 335] on input "New member's email address" at bounding box center [751, 343] width 264 height 16
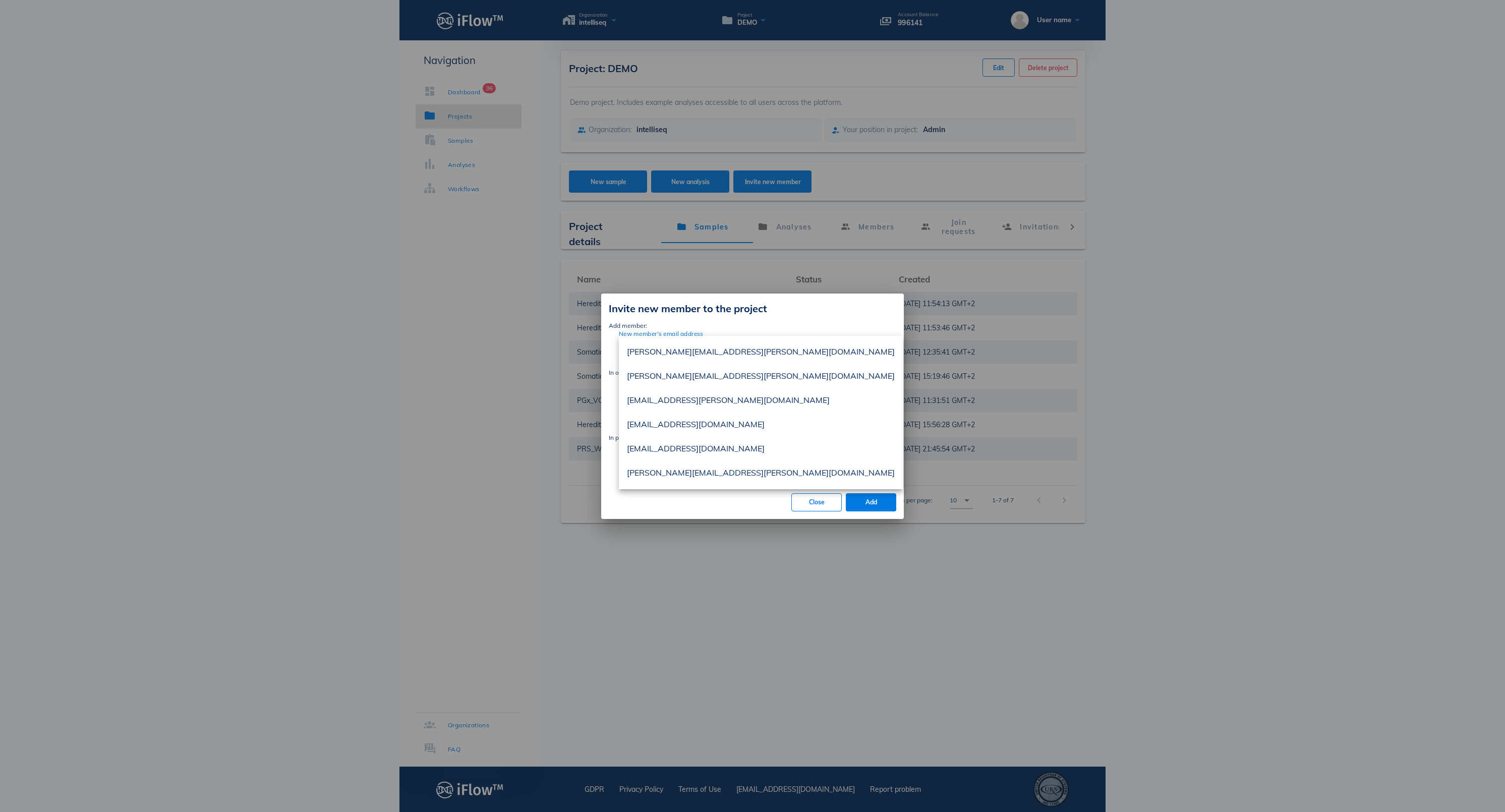
paste input "[EMAIL_ADDRESS][DOMAIN_NAME]"
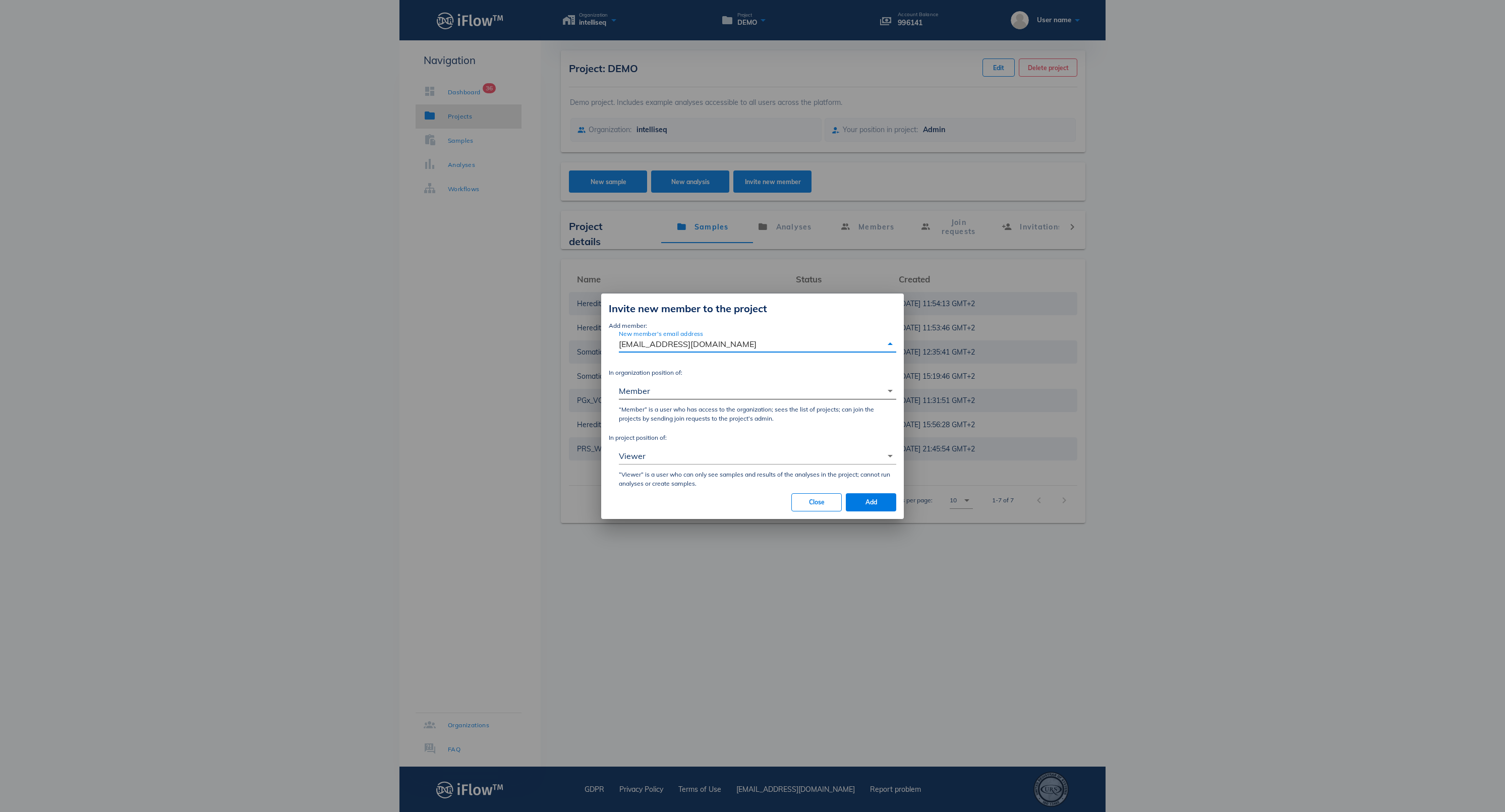
type input "[EMAIL_ADDRESS][DOMAIN_NAME]"
click at [692, 383] on div "Member" at bounding box center [751, 391] width 264 height 16
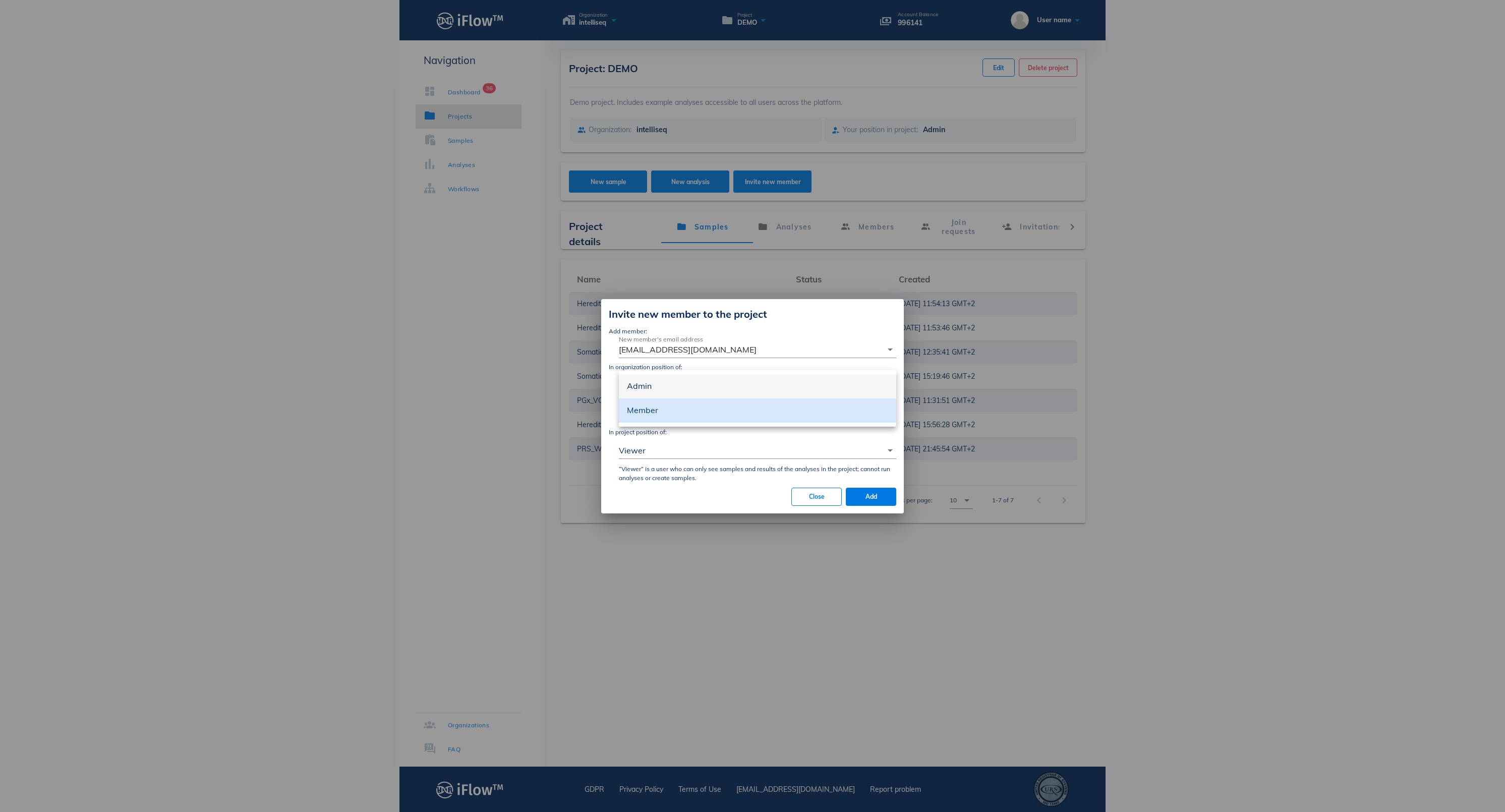
click at [668, 390] on div "Admin" at bounding box center [757, 386] width 261 height 10
click at [668, 455] on div "Viewer" at bounding box center [751, 450] width 264 height 16
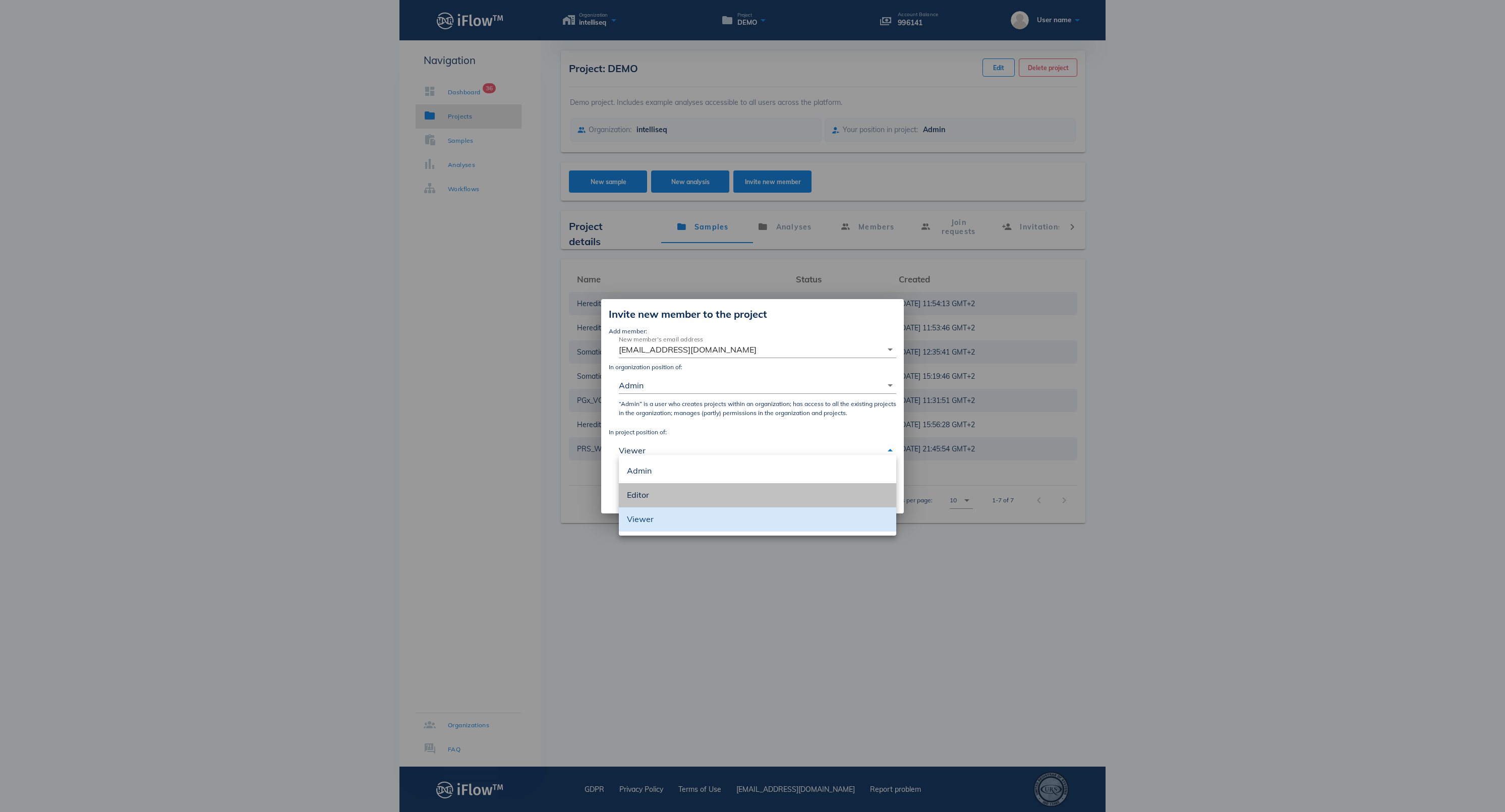
click at [671, 494] on div "Editor" at bounding box center [757, 496] width 261 height 10
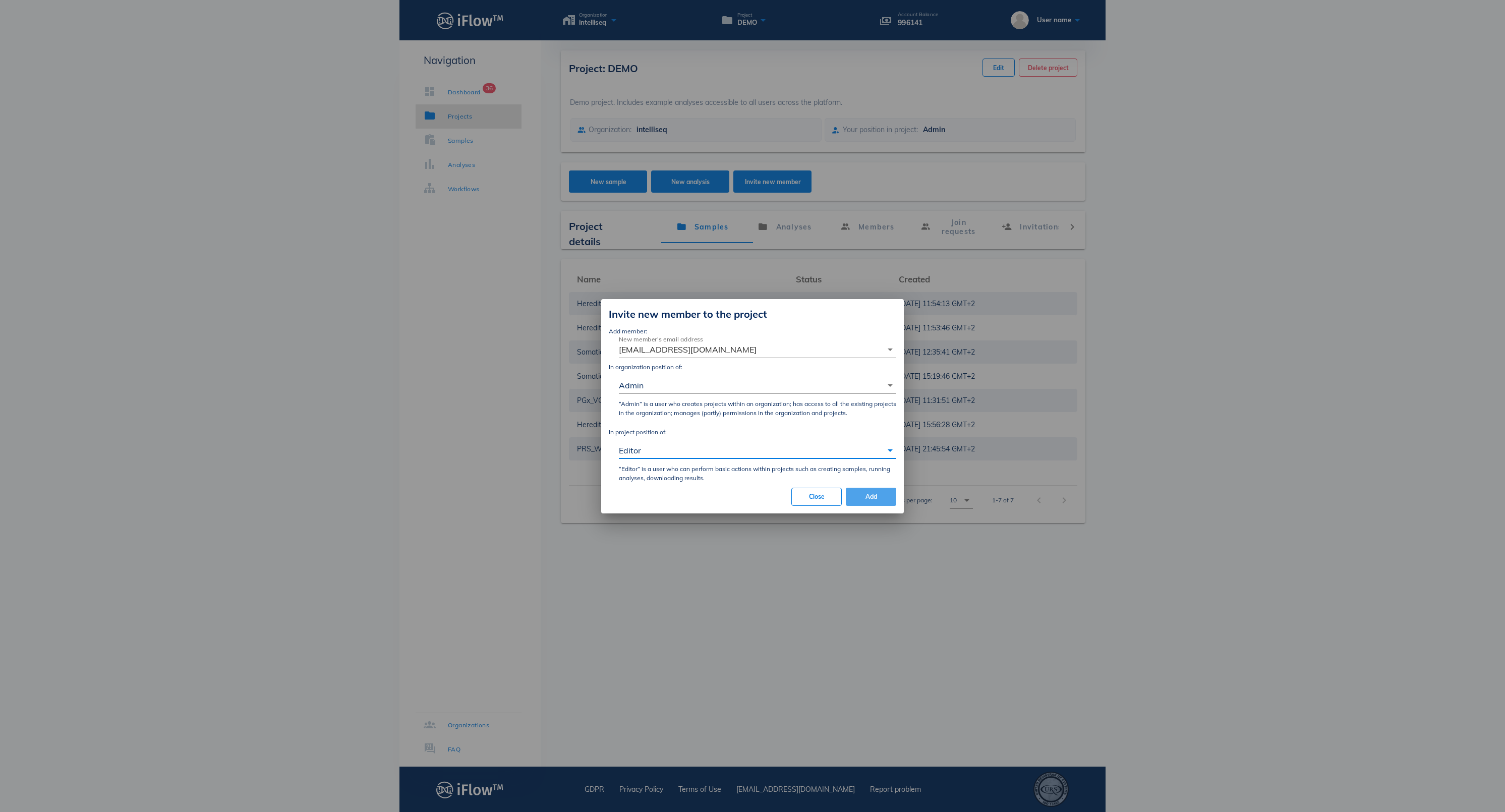
click at [883, 501] on span "Add" at bounding box center [871, 497] width 34 height 8
